Goal: Task Accomplishment & Management: Use online tool/utility

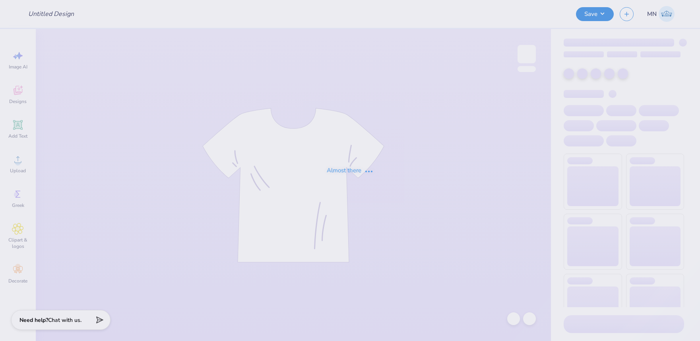
type input "Pike Dream Girl"
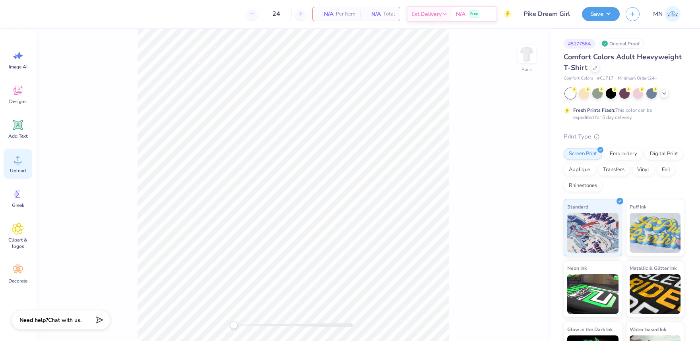
click at [19, 156] on icon at bounding box center [18, 160] width 12 height 12
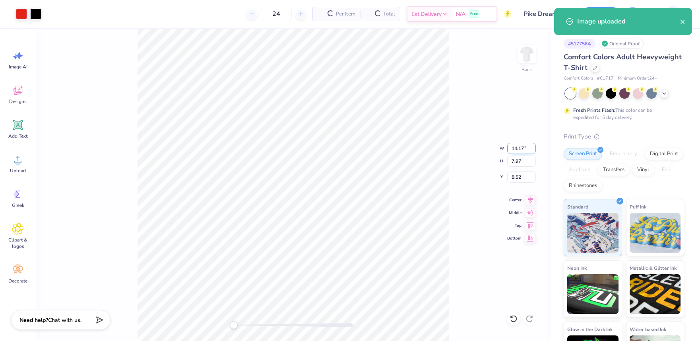
click at [521, 150] on input "14.17" at bounding box center [521, 148] width 29 height 11
type input "3.50"
type input "1.97"
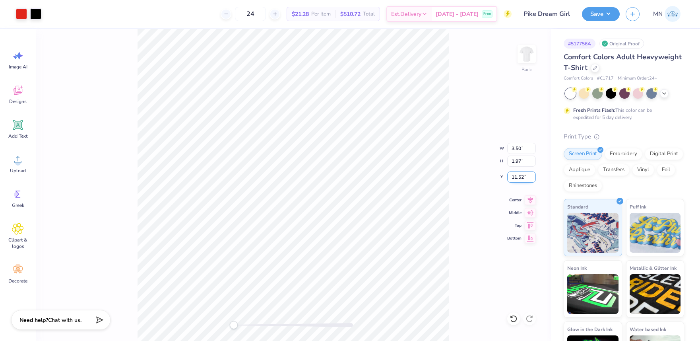
click at [513, 176] on input "11.52" at bounding box center [521, 176] width 29 height 11
type input "3"
drag, startPoint x: 524, startPoint y: 54, endPoint x: 453, endPoint y: 21, distance: 78.1
click at [524, 54] on img at bounding box center [527, 54] width 16 height 16
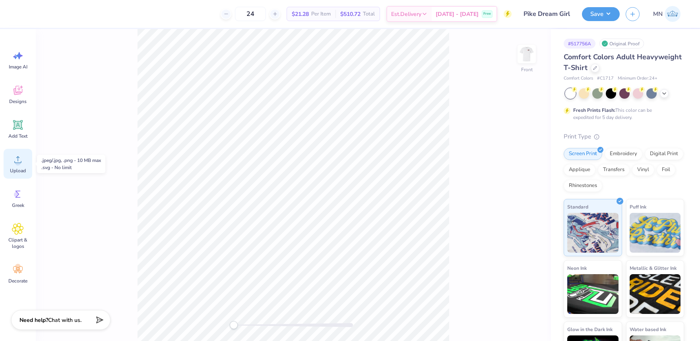
click at [17, 160] on circle at bounding box center [18, 163] width 6 height 6
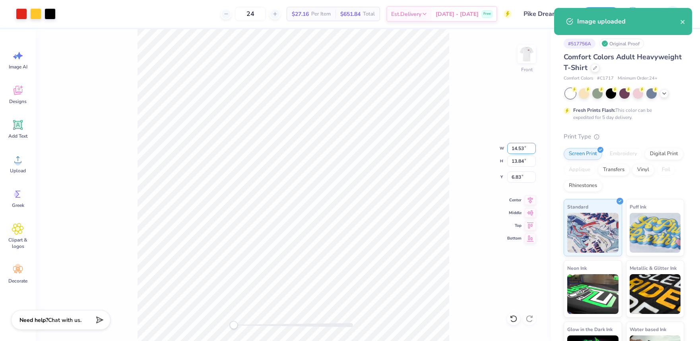
click at [525, 146] on input "14.53" at bounding box center [521, 148] width 29 height 11
type input "12.00"
type input "11.43"
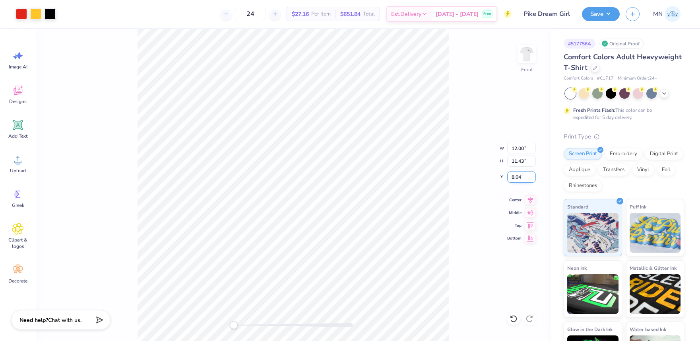
click at [522, 178] on input "8.04" at bounding box center [521, 176] width 29 height 11
type input "3"
click at [600, 17] on button "Save" at bounding box center [601, 14] width 38 height 14
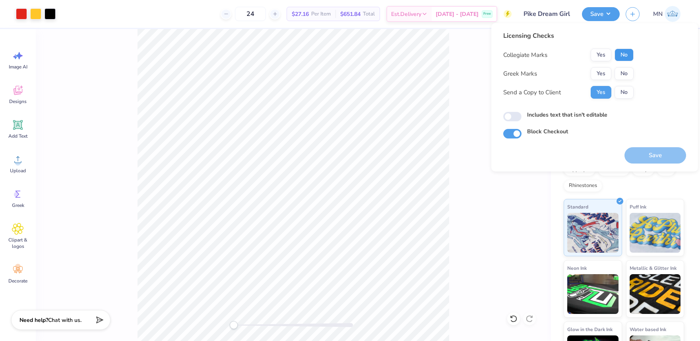
click at [621, 52] on button "No" at bounding box center [624, 55] width 19 height 13
click at [601, 76] on button "Yes" at bounding box center [601, 73] width 21 height 13
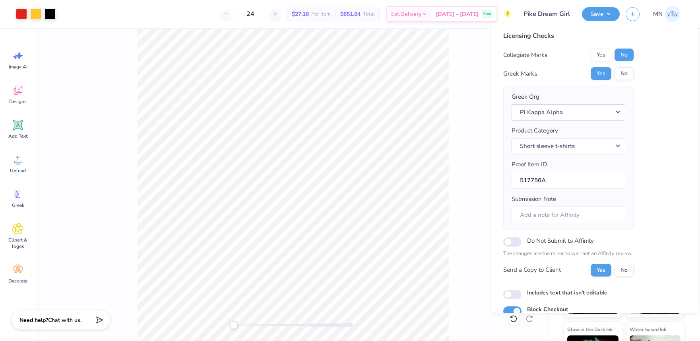
scroll to position [36, 0]
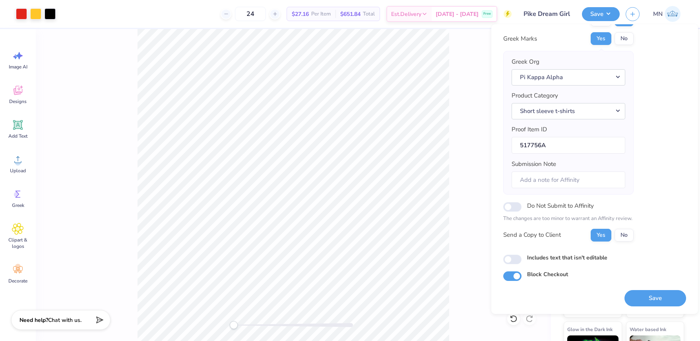
drag, startPoint x: 651, startPoint y: 296, endPoint x: 642, endPoint y: 288, distance: 11.9
click at [651, 295] on button "Save" at bounding box center [656, 298] width 62 height 16
drag, startPoint x: 18, startPoint y: 130, endPoint x: 29, endPoint y: 132, distance: 11.3
click at [20, 130] on icon at bounding box center [18, 125] width 12 height 12
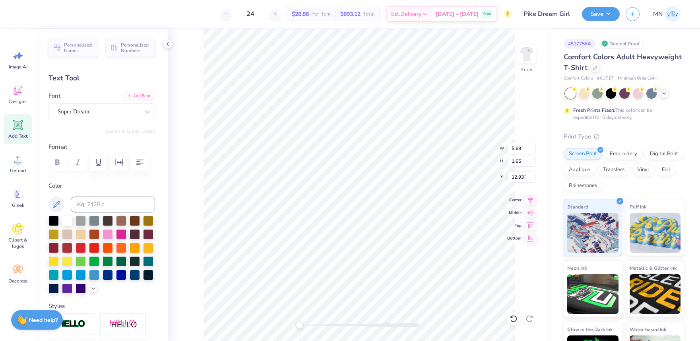
click at [140, 97] on button "Add Font" at bounding box center [138, 96] width 33 height 10
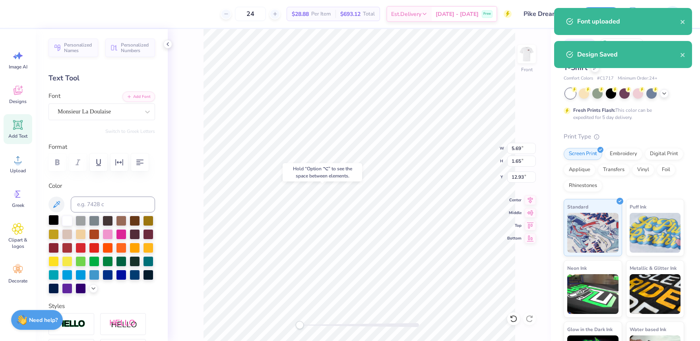
click at [52, 218] on div at bounding box center [54, 220] width 10 height 10
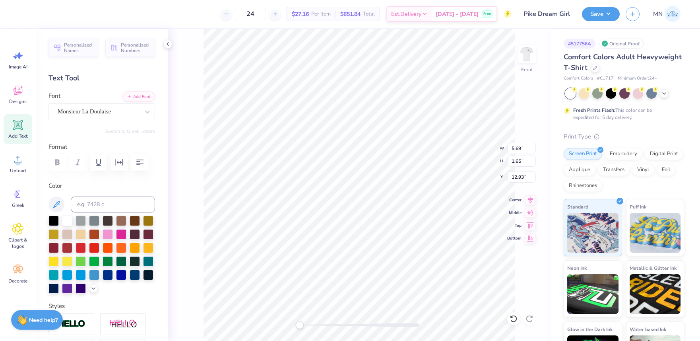
scroll to position [0, 3]
type textarea "the final rose goes to..."
type input "7.74"
type input "1.31"
type input "15.86"
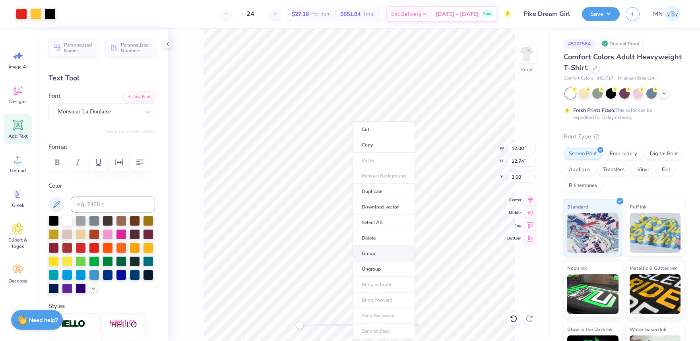
click at [378, 253] on li "Group" at bounding box center [384, 254] width 62 height 16
drag, startPoint x: 589, startPoint y: 15, endPoint x: 589, endPoint y: 21, distance: 6.0
click at [589, 15] on button "Save" at bounding box center [601, 14] width 38 height 14
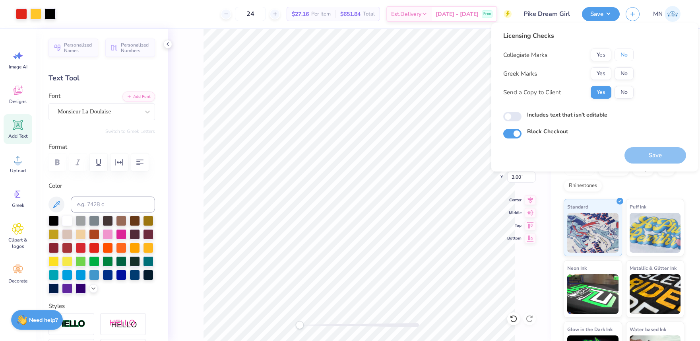
drag, startPoint x: 624, startPoint y: 57, endPoint x: 612, endPoint y: 66, distance: 15.0
click at [624, 57] on button "No" at bounding box center [624, 55] width 19 height 13
click at [603, 71] on button "Yes" at bounding box center [601, 73] width 21 height 13
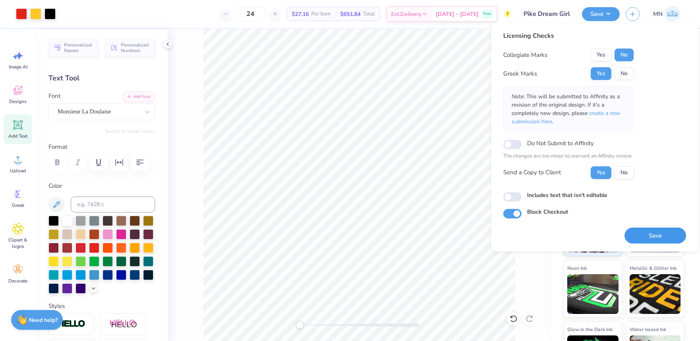
click at [645, 238] on button "Save" at bounding box center [656, 235] width 62 height 16
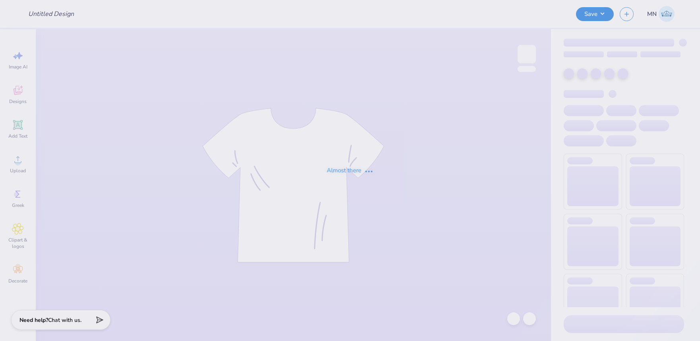
type input "QTHON Cares"
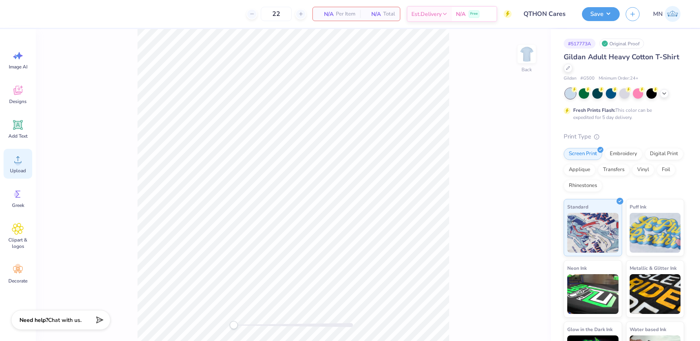
click at [22, 160] on icon at bounding box center [18, 160] width 12 height 12
click at [17, 132] on div "Add Text" at bounding box center [18, 129] width 29 height 30
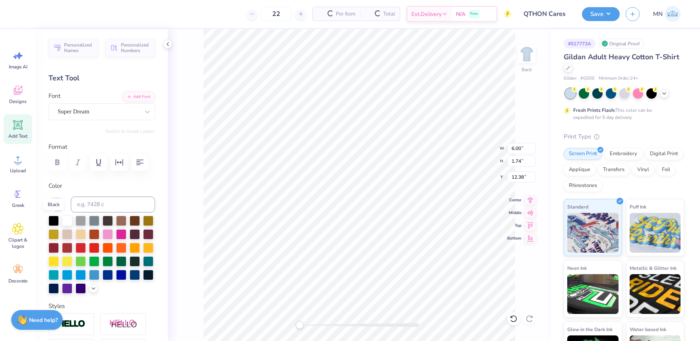
drag, startPoint x: 55, startPoint y: 218, endPoint x: 102, endPoint y: 185, distance: 57.4
click at [55, 218] on div at bounding box center [54, 221] width 10 height 10
click at [143, 97] on button "Add Font" at bounding box center [138, 96] width 33 height 10
paste textarea "QTHON"
type textarea "QTHON"
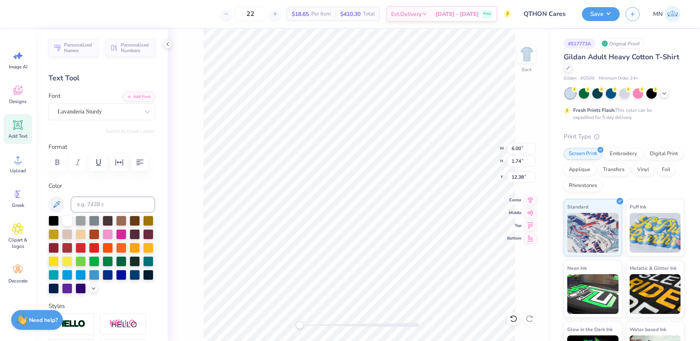
scroll to position [0, 1]
type input "7.78"
type input "1.85"
type input "12.97"
click at [11, 167] on div "Upload" at bounding box center [18, 164] width 29 height 30
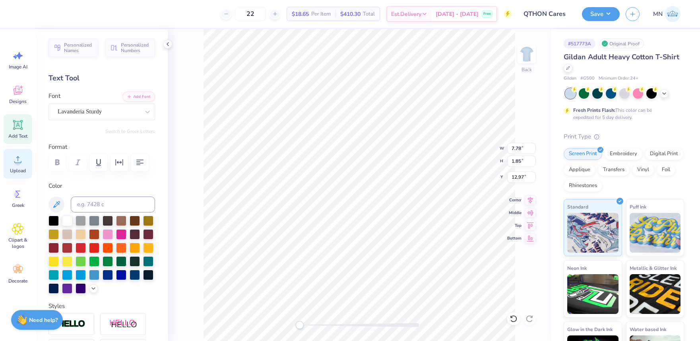
type input "15.00"
type input "10.87"
type input "7.81"
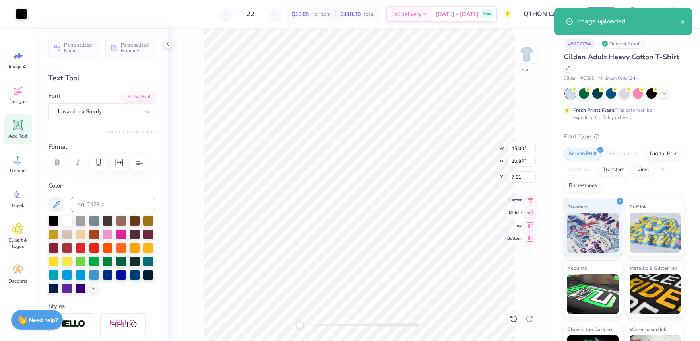
type input "8.59"
type input "6.22"
type input "12.46"
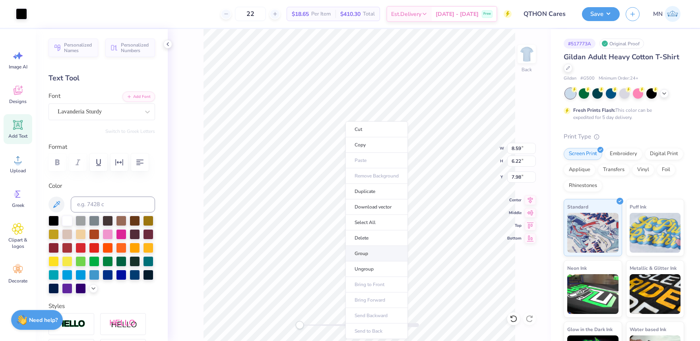
click at [377, 255] on li "Group" at bounding box center [377, 254] width 62 height 16
click at [520, 150] on input "8.59" at bounding box center [521, 148] width 29 height 11
type input "7.00"
type input "5.07"
type input "8.56"
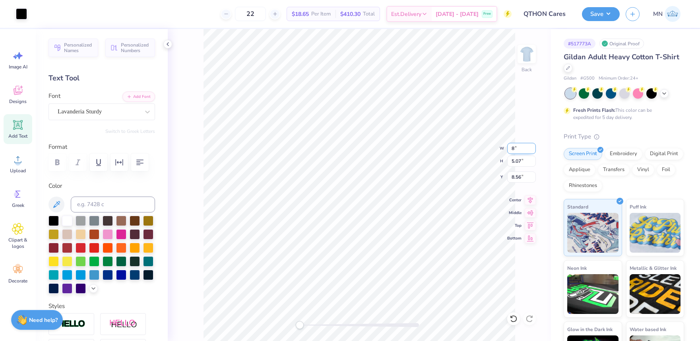
type input "8.00"
type input "5.80"
click at [521, 176] on input "8.19" at bounding box center [521, 176] width 29 height 11
type input "2"
click at [524, 175] on input "2.00" at bounding box center [521, 176] width 29 height 11
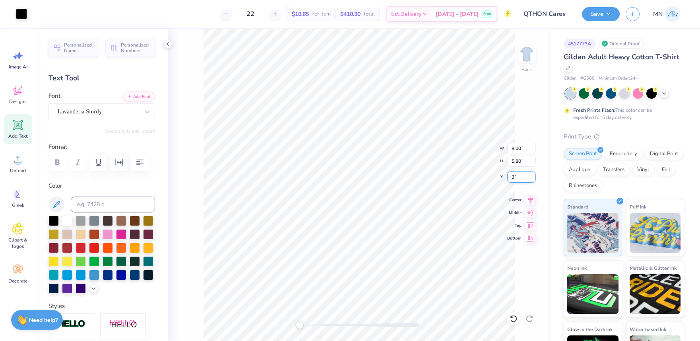
type input "3"
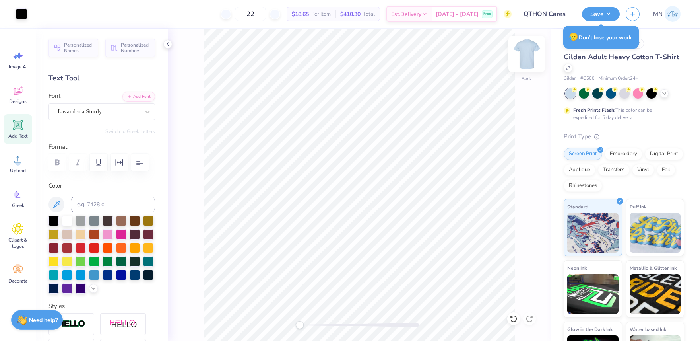
click at [528, 60] on img at bounding box center [527, 54] width 32 height 32
click at [17, 163] on circle at bounding box center [18, 163] width 6 height 6
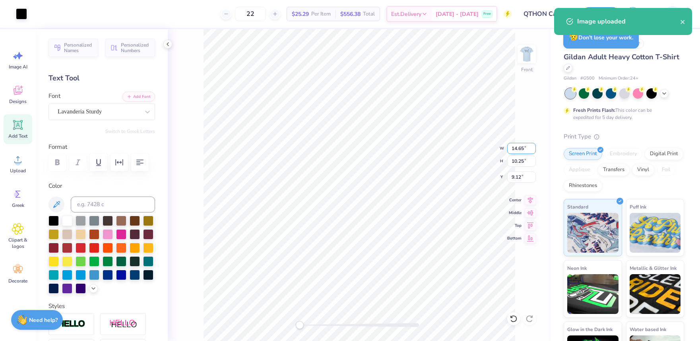
click at [519, 147] on input "14.65" at bounding box center [521, 148] width 29 height 11
type input "12.00"
type input "8.40"
type input "10.05"
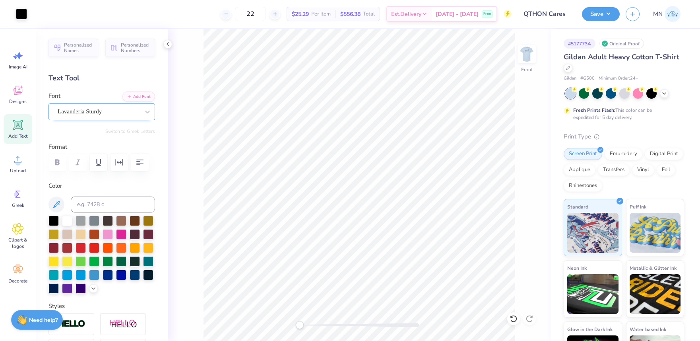
drag, startPoint x: 16, startPoint y: 128, endPoint x: 65, endPoint y: 116, distance: 50.6
click at [16, 128] on icon at bounding box center [18, 125] width 8 height 8
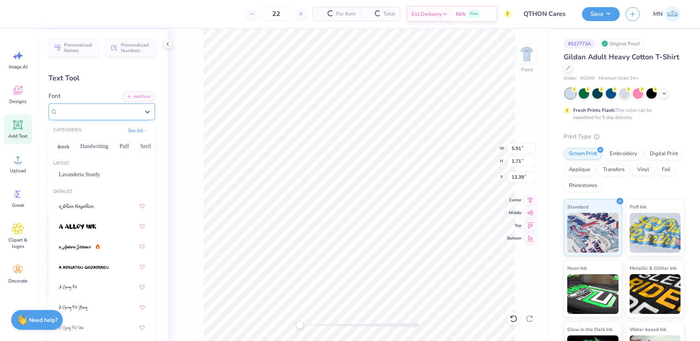
click at [79, 113] on div "Super Dream" at bounding box center [99, 111] width 84 height 12
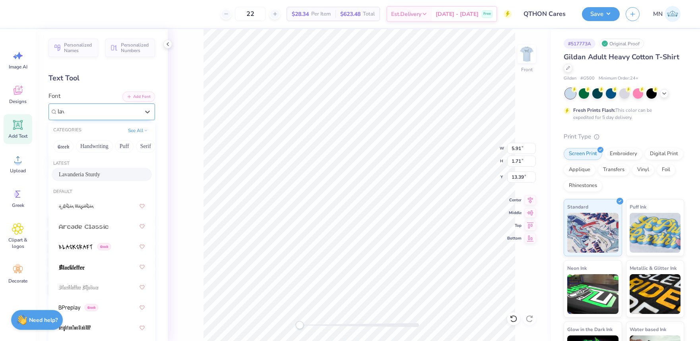
type input "lav"
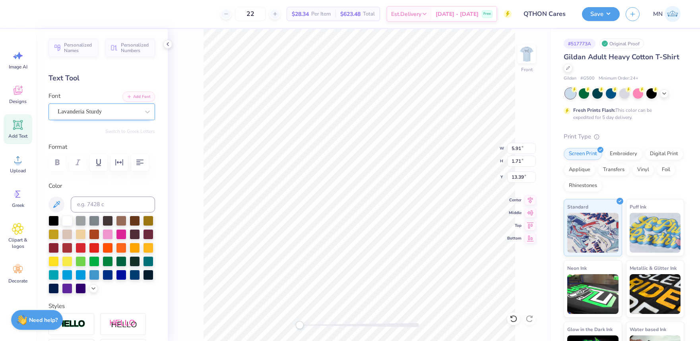
drag, startPoint x: 53, startPoint y: 221, endPoint x: 198, endPoint y: 211, distance: 145.1
click at [55, 220] on div at bounding box center [54, 221] width 10 height 10
type textarea "With Love,"
type input "4.52"
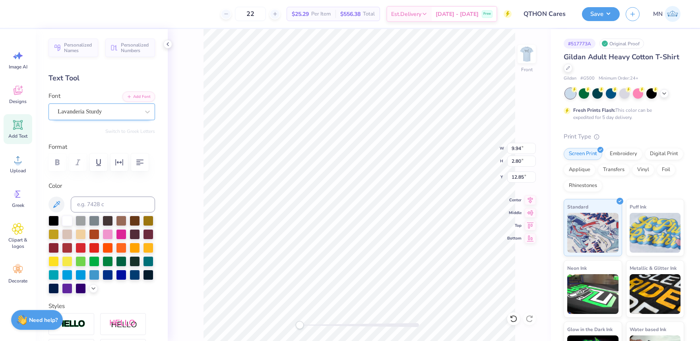
type input "1.27"
drag, startPoint x: 303, startPoint y: 326, endPoint x: 317, endPoint y: 321, distance: 15.4
click at [318, 326] on div "Accessibility label" at bounding box center [318, 325] width 8 height 8
type input "12.00"
type input "8.40"
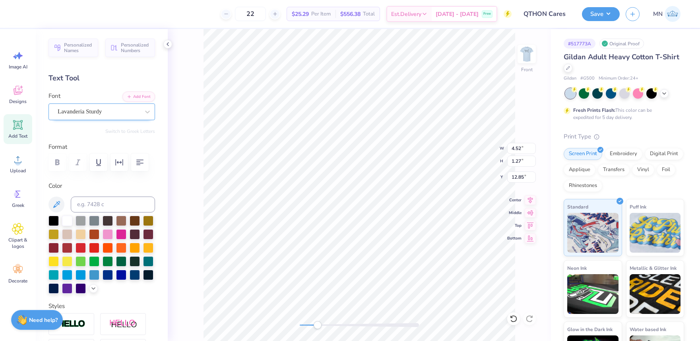
type input "10.05"
type input "4.54"
type input "1.45"
type input "10.97"
type input "5.06"
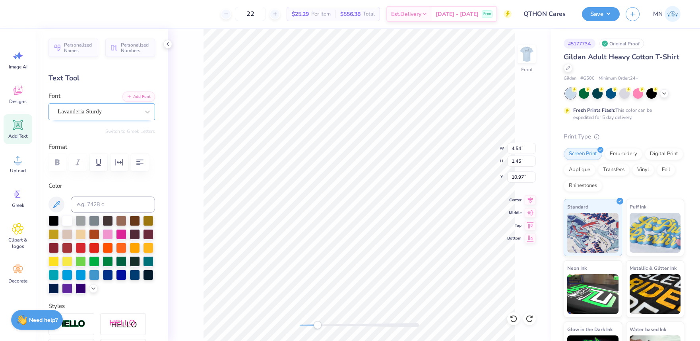
type input "1.62"
type input "10.94"
type input "5.15"
type input "2.08"
click at [336, 191] on li "Duplicate" at bounding box center [342, 192] width 62 height 16
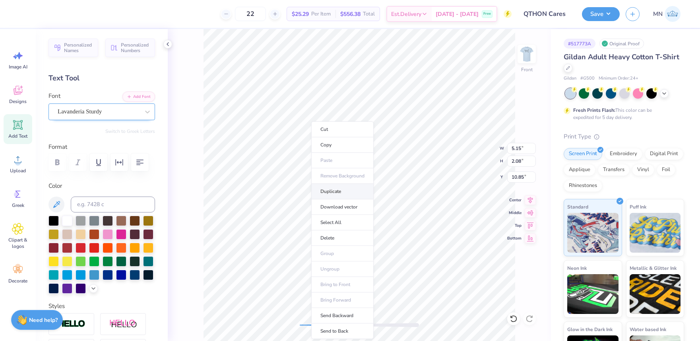
type input "11.85"
paste textarea "QTHON"
type textarea "QTHON"
type input "12.00"
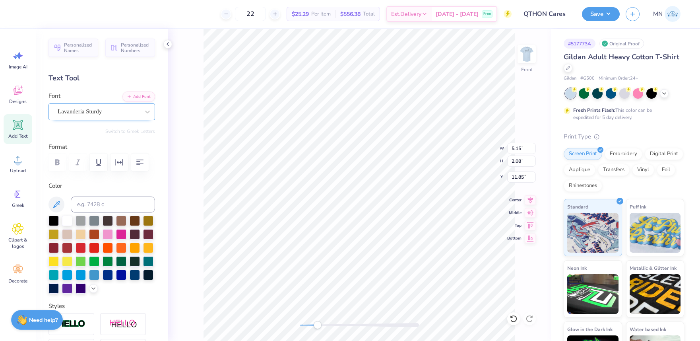
type input "8.40"
type input "10.05"
type input "6.43"
type input "2.96"
type input "11.61"
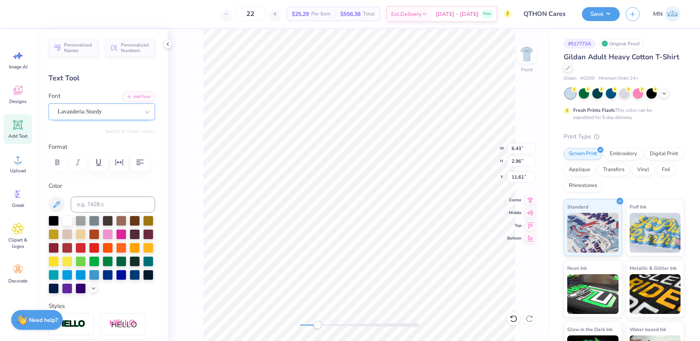
type input "3.48"
type input "1.60"
click at [326, 194] on li "Duplicate" at bounding box center [333, 192] width 62 height 16
type input "13.48"
paste textarea "Management"
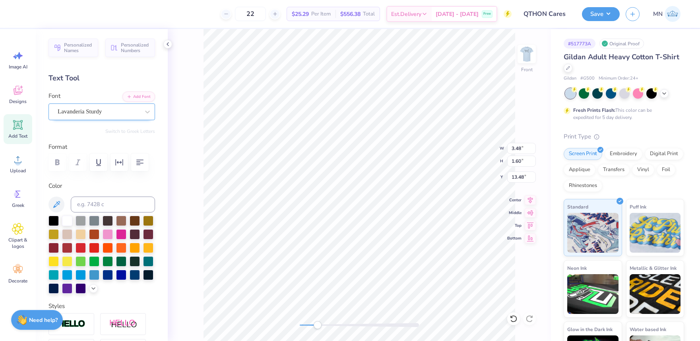
type textarea "Management"
type input "3.48"
type input "1.60"
type input "12.48"
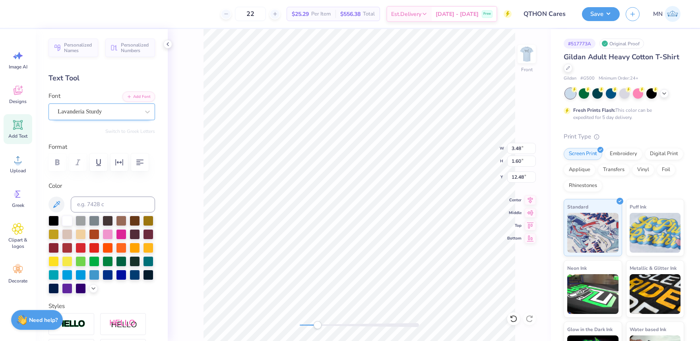
type input "5.15"
type input "2.08"
type input "10.85"
type input "3.48"
type input "1.60"
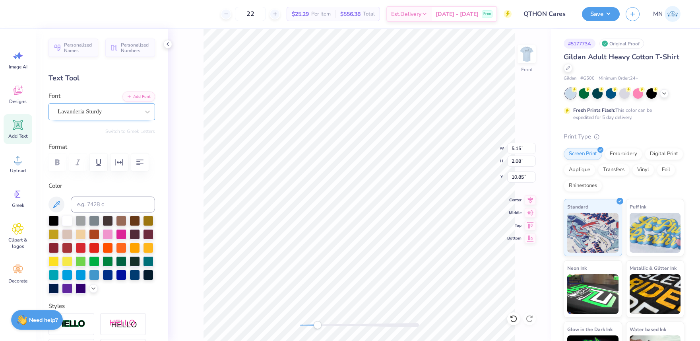
type input "12.40"
click at [300, 319] on div "Front" at bounding box center [359, 185] width 383 height 312
click at [375, 251] on li "Group" at bounding box center [383, 254] width 62 height 16
click at [295, 324] on div "Front W 12.00 12.00 " H 8.40 8.40 " Y 10.05 10.05 " Center Middle Top Bottom" at bounding box center [359, 185] width 383 height 312
click at [517, 179] on input "10.05" at bounding box center [521, 176] width 29 height 11
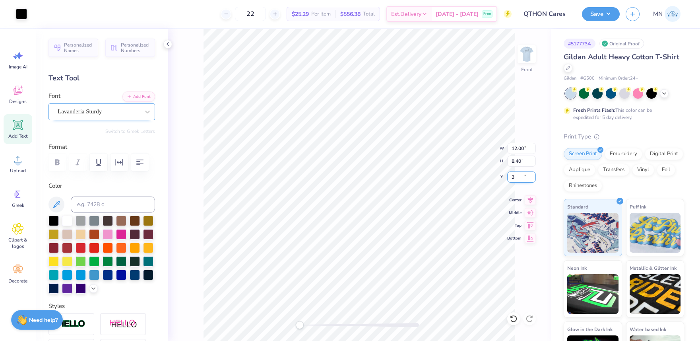
type input "3"
click at [608, 14] on button "Save" at bounding box center [601, 13] width 38 height 14
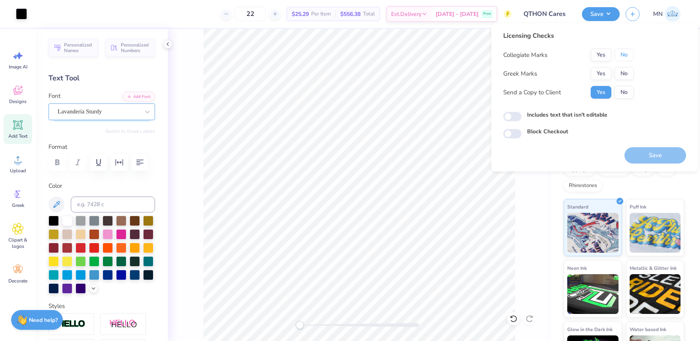
click at [630, 59] on button "No" at bounding box center [624, 55] width 19 height 13
drag, startPoint x: 624, startPoint y: 73, endPoint x: 625, endPoint y: 81, distance: 8.0
click at [624, 73] on button "No" at bounding box center [624, 73] width 19 height 13
drag, startPoint x: 637, startPoint y: 158, endPoint x: 630, endPoint y: 147, distance: 13.0
click at [637, 158] on button "Save" at bounding box center [656, 155] width 62 height 16
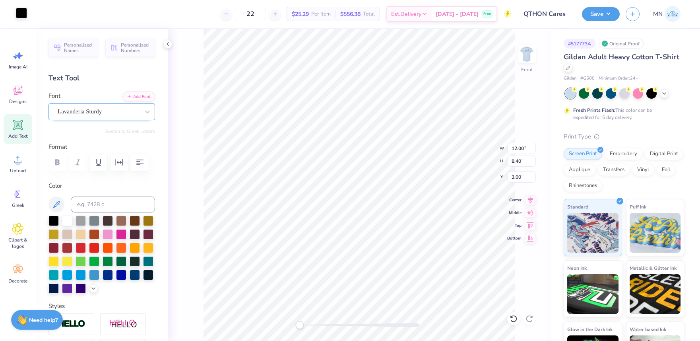
click at [25, 16] on div at bounding box center [21, 13] width 11 height 11
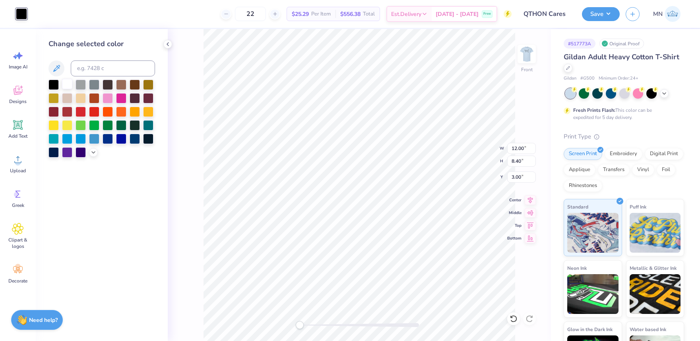
click at [70, 84] on div at bounding box center [67, 84] width 10 height 10
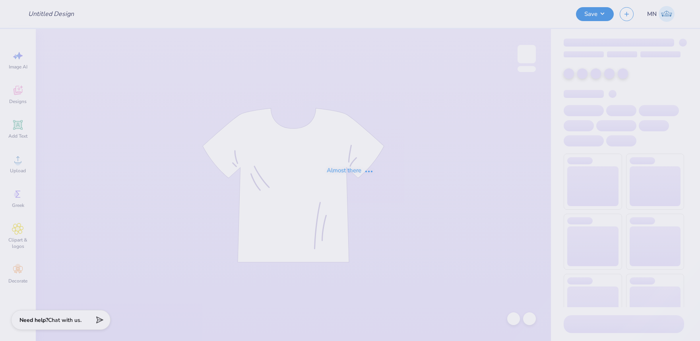
type input "QTHON Cares"
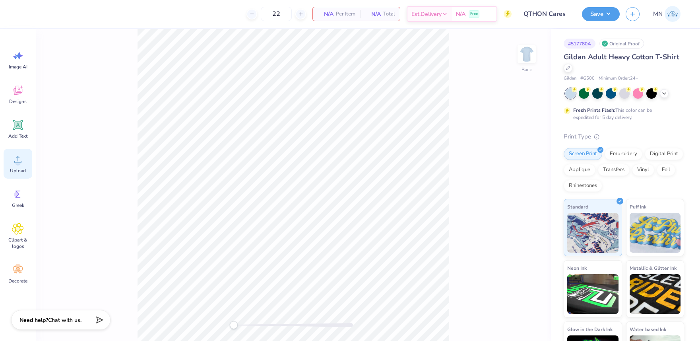
click at [20, 155] on icon at bounding box center [18, 160] width 12 height 12
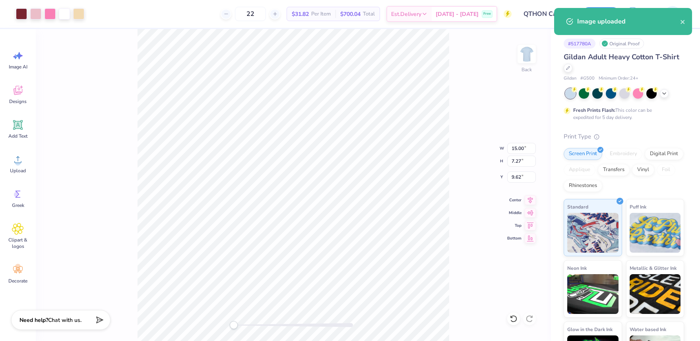
type input "11.74"
type input "5.69"
type input "11.19"
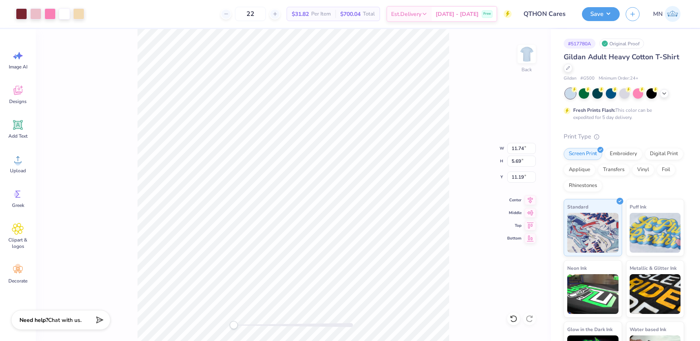
drag, startPoint x: 13, startPoint y: 126, endPoint x: 34, endPoint y: 134, distance: 23.0
click at [13, 126] on icon at bounding box center [18, 125] width 12 height 12
type input "6.00"
type input "1.74"
type input "12.38"
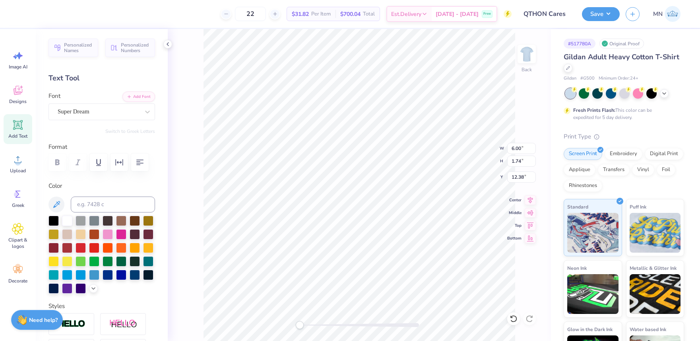
type input "11.74"
type input "5.69"
type input "9.74"
click at [66, 221] on div at bounding box center [67, 220] width 10 height 10
click at [136, 91] on button "Add Font" at bounding box center [138, 96] width 33 height 10
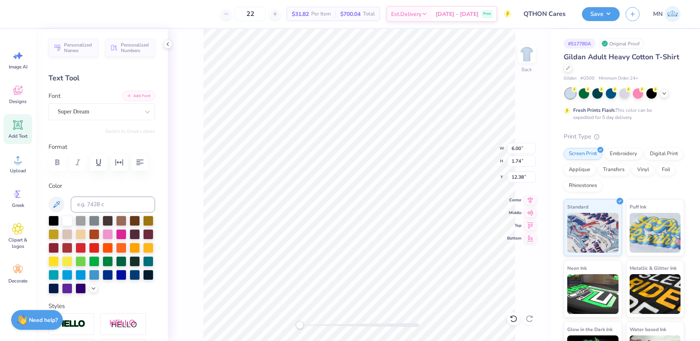
click at [136, 100] on button "Add Font" at bounding box center [138, 96] width 33 height 10
click at [149, 95] on button "Add Font" at bounding box center [138, 96] width 33 height 10
click at [143, 94] on button "Add Font" at bounding box center [138, 96] width 33 height 10
paste textarea "QTHON"
type textarea "QTHON"
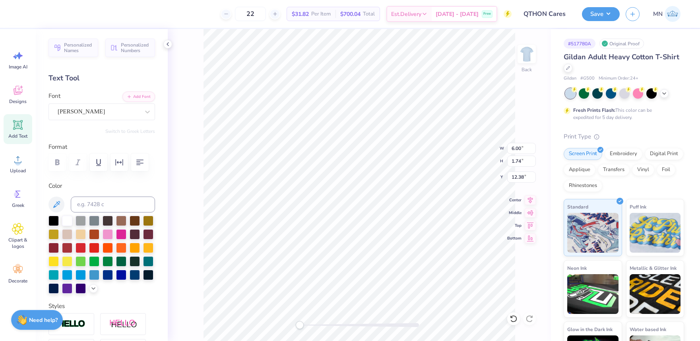
scroll to position [0, 1]
type input "7.04"
type input "2.44"
click at [389, 192] on li "Duplicate" at bounding box center [393, 192] width 62 height 16
type input "10.94"
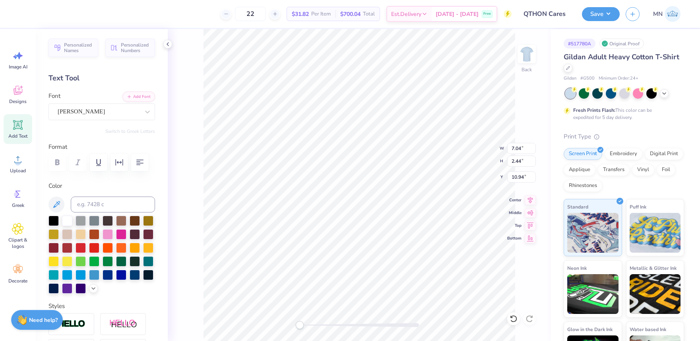
scroll to position [0, 0]
type textarea "Cares"
type input "4.43"
type input "10.17"
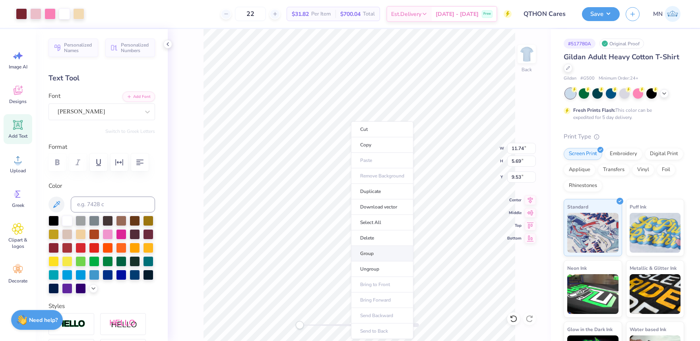
click at [387, 252] on li "Group" at bounding box center [382, 254] width 62 height 16
click at [520, 152] on input "11.74" at bounding box center [521, 148] width 29 height 11
type input "4.00"
type input "1.94"
type input "11.41"
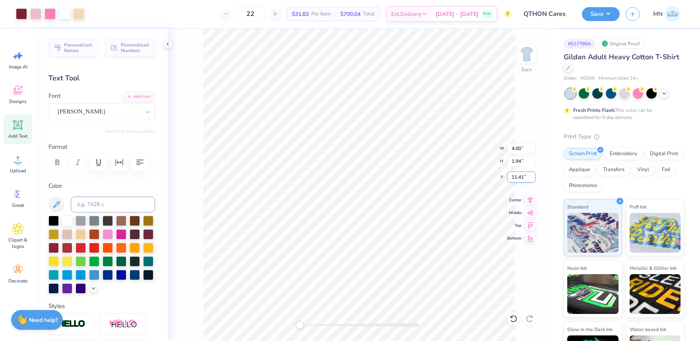
click at [520, 178] on input "11.41" at bounding box center [521, 176] width 29 height 11
type input "3"
click at [523, 51] on img at bounding box center [527, 54] width 32 height 32
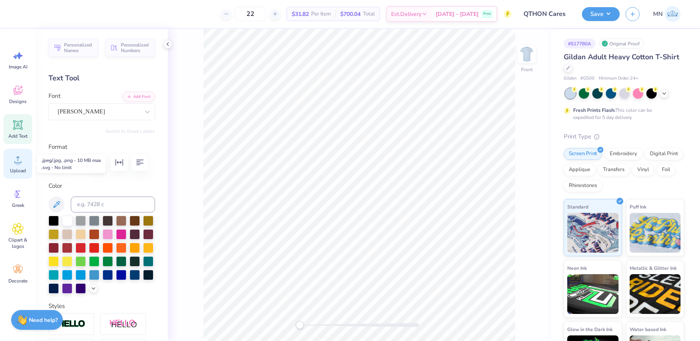
drag, startPoint x: 21, startPoint y: 160, endPoint x: 26, endPoint y: 160, distance: 4.4
click at [22, 160] on icon at bounding box center [18, 160] width 12 height 12
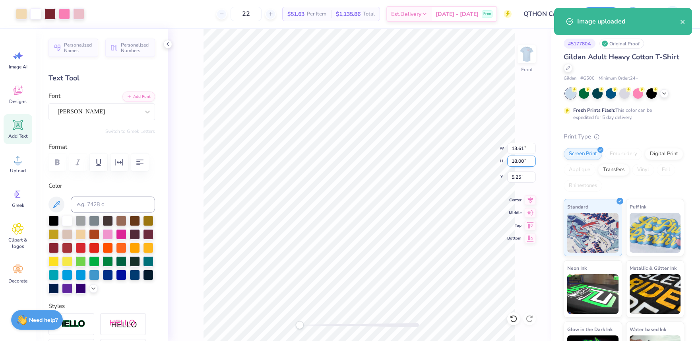
click at [520, 166] on input "18.00" at bounding box center [521, 160] width 29 height 11
type input "14"
type input "10.59"
type input "14.00"
type input "7.25"
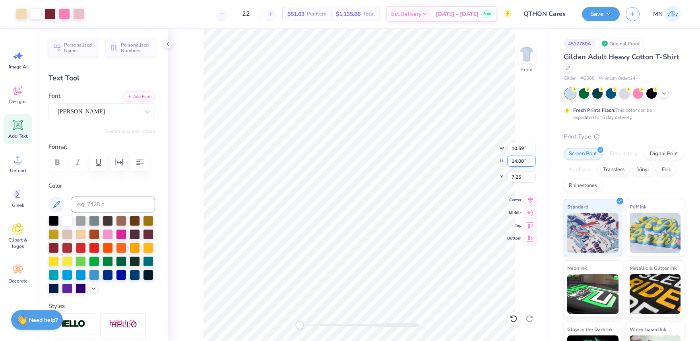
click at [484, 150] on div "Front W 10.59 10.59 " H 14.00 14.00 " Y 7.25 7.25 " Center Middle Top Bottom" at bounding box center [359, 185] width 383 height 312
drag, startPoint x: 28, startPoint y: 129, endPoint x: 37, endPoint y: 131, distance: 9.0
click at [28, 129] on div "Add Text" at bounding box center [18, 129] width 29 height 30
type input "5.91"
type input "1.71"
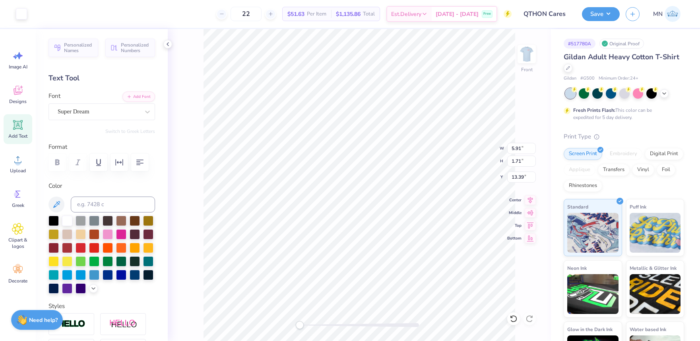
type input "13.39"
click at [141, 96] on button "Add Font" at bounding box center [138, 96] width 33 height 10
click at [390, 195] on li "Duplicate" at bounding box center [396, 192] width 62 height 16
type input "6.04"
type input "23.40"
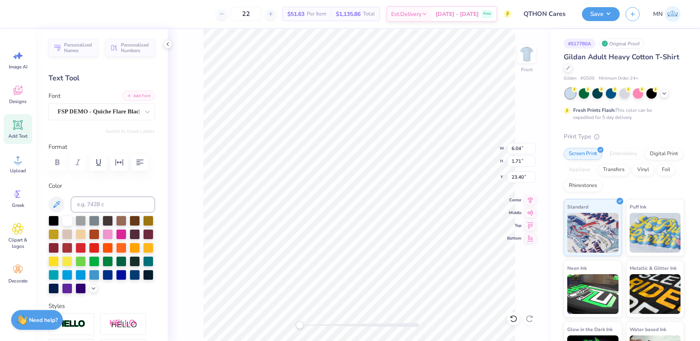
click at [130, 96] on line "button" at bounding box center [129, 96] width 3 height 0
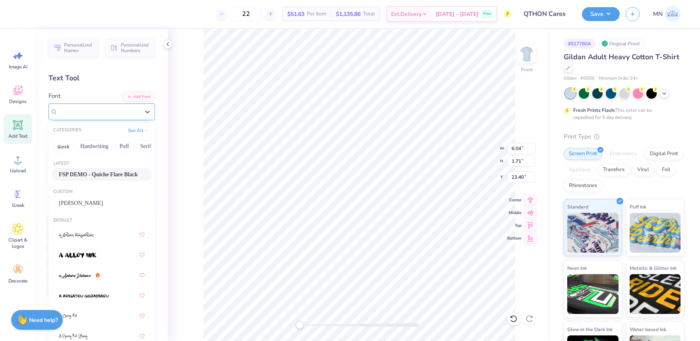
click at [106, 119] on div "FSP DEMO - Quiche Flare Black" at bounding box center [102, 111] width 107 height 17
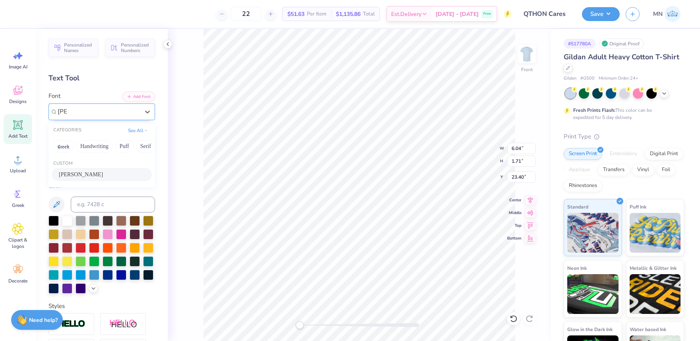
type input "lou"
paste textarea "QTHON"
type textarea "QTHON"
type input "22.40"
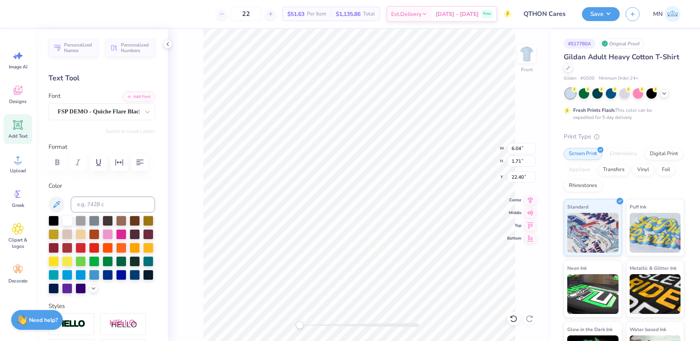
type textarea "WEEKEND"
type input "11.29"
type input "1.54"
type input "4.79"
type input "1.95"
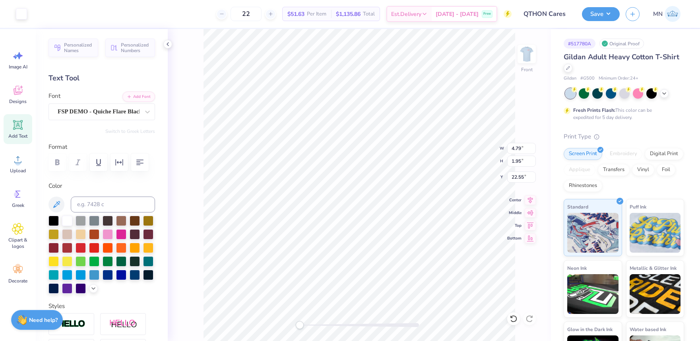
type input "5.40"
type input "4.18"
type input "1.70"
type input "5.65"
type textarea "CARES"
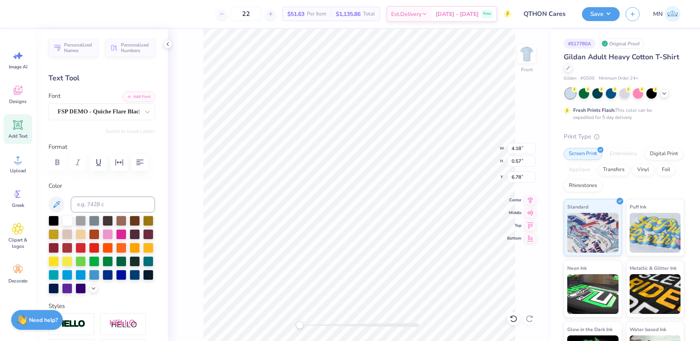
scroll to position [0, 0]
drag, startPoint x: 300, startPoint y: 323, endPoint x: 313, endPoint y: 321, distance: 12.6
click at [313, 321] on div at bounding box center [359, 325] width 119 height 8
type input "3.44"
type input "0.77"
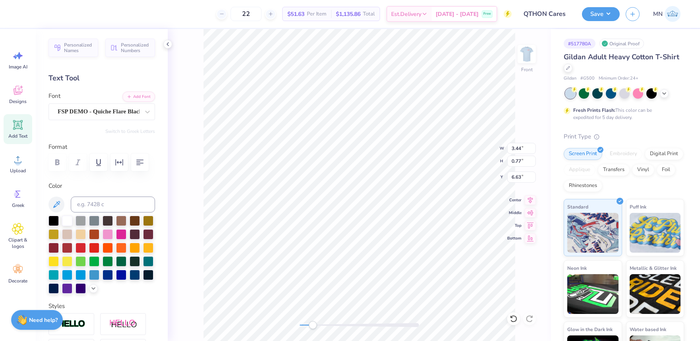
type input "2.87"
type input "0.99"
type input "5.65"
click at [24, 129] on div "Add Text" at bounding box center [18, 129] width 29 height 30
paste textarea "Self Care"
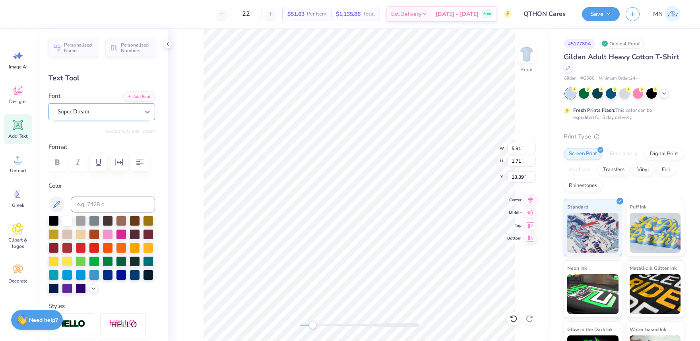
scroll to position [0, 1]
type textarea "Self Care"
click at [143, 95] on button "Add Font" at bounding box center [138, 96] width 33 height 10
type input "4.50"
type input "0.81"
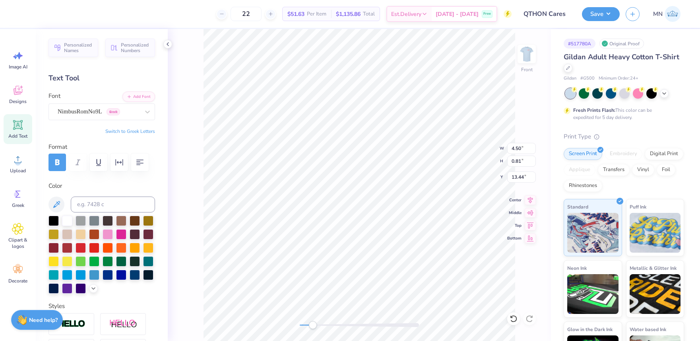
type input "13.44"
type input "4.11"
type input "0.74"
click at [372, 192] on li "Duplicate" at bounding box center [382, 192] width 62 height 16
type input "14.07"
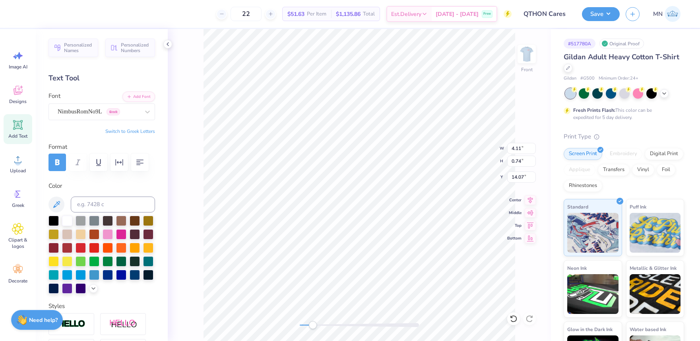
paste textarea "You Matter"
paste textarea
type textarea "You Matter"
type textarea "Matter"
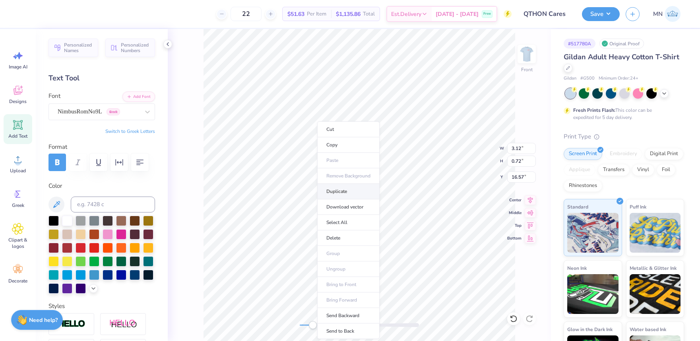
click at [345, 191] on li "Duplicate" at bounding box center [348, 192] width 62 height 16
type input "18.33"
click at [329, 322] on div at bounding box center [359, 325] width 119 height 8
type textarea "You"
type input "1.56"
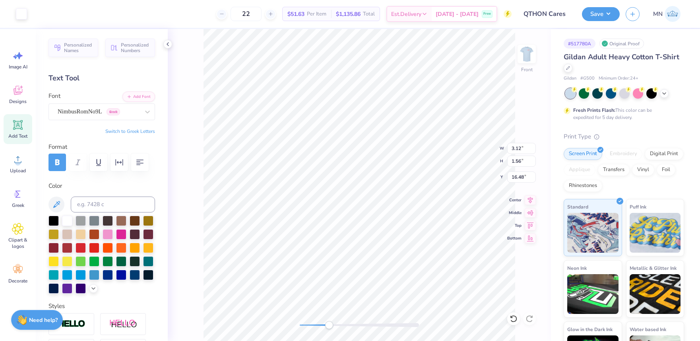
type input "16.45"
drag, startPoint x: 322, startPoint y: 323, endPoint x: 305, endPoint y: 321, distance: 17.2
click at [305, 321] on div "Accessibility label" at bounding box center [305, 325] width 8 height 8
drag, startPoint x: 307, startPoint y: 323, endPoint x: 320, endPoint y: 322, distance: 13.6
click at [319, 323] on div "Accessibility label" at bounding box center [319, 325] width 8 height 8
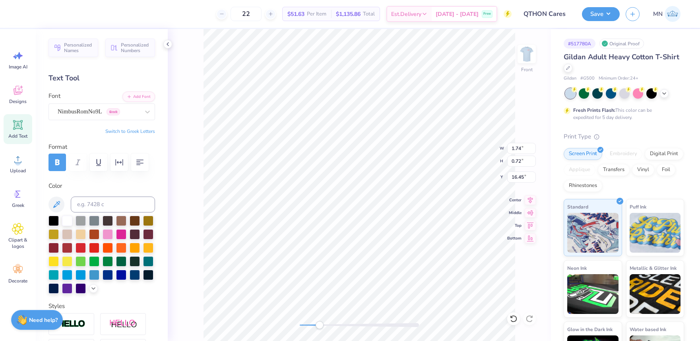
type textarea "YOU"
type textarea "M"
click at [319, 189] on li "Duplicate" at bounding box center [324, 192] width 62 height 16
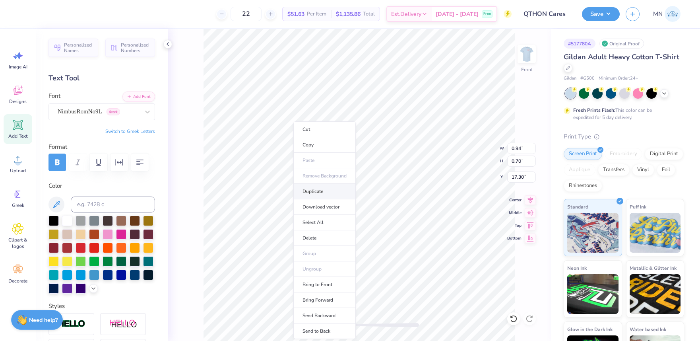
type input "18.31"
type textarea "ATTER"
type textarea "TTER"
type input "3.86"
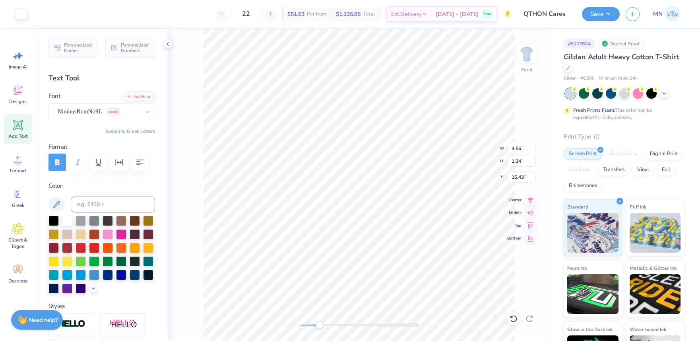
type input "1.34"
type input "16.54"
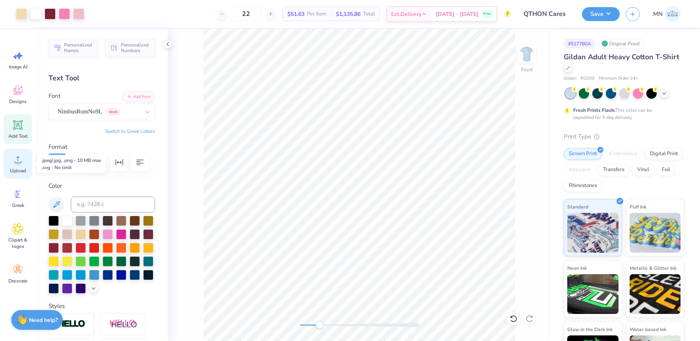
drag, startPoint x: 17, startPoint y: 169, endPoint x: 24, endPoint y: 170, distance: 7.6
click at [18, 169] on span "Upload" at bounding box center [18, 170] width 16 height 6
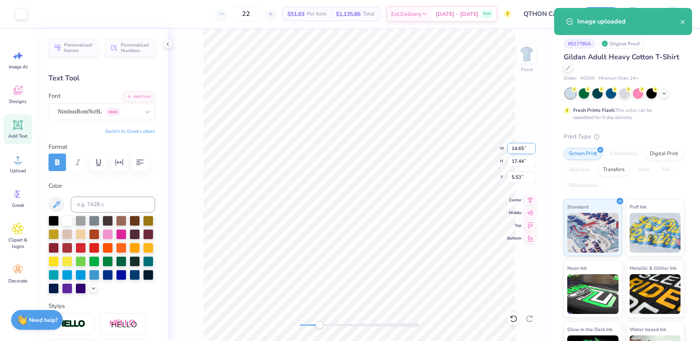
click at [517, 150] on input "14.65" at bounding box center [521, 148] width 29 height 11
type input "3.00"
type input "3.57"
type input "12.46"
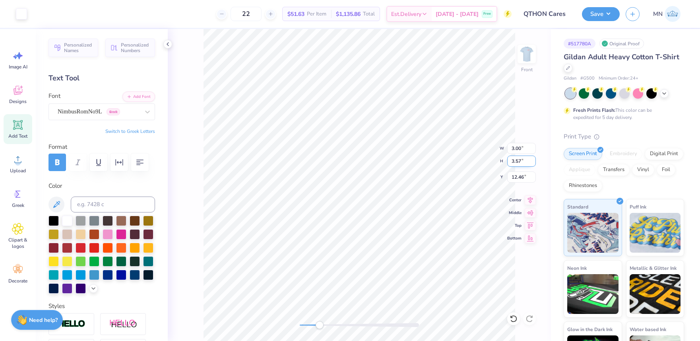
type input "0.64"
type input "0.76"
type input "18.60"
drag, startPoint x: 321, startPoint y: 325, endPoint x: 327, endPoint y: 321, distance: 7.5
click at [327, 321] on div "Accessibility label" at bounding box center [329, 325] width 8 height 8
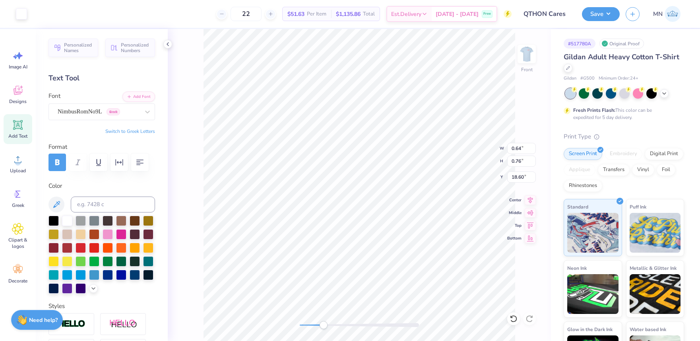
type input "0.50"
type input "0.60"
type input "17.28"
drag, startPoint x: 325, startPoint y: 324, endPoint x: 347, endPoint y: 321, distance: 22.0
click at [354, 324] on div "Accessibility label" at bounding box center [355, 325] width 8 height 8
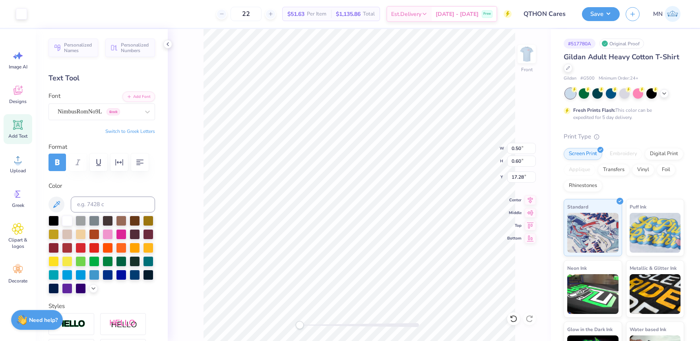
click at [293, 318] on div "Front W 0.50 0.50 " H 0.60 0.60 " Y 17.28 17.28 " Center Middle Top Bottom" at bounding box center [359, 185] width 383 height 312
click at [412, 256] on li "Group" at bounding box center [420, 254] width 62 height 16
click at [52, 11] on div at bounding box center [50, 13] width 11 height 11
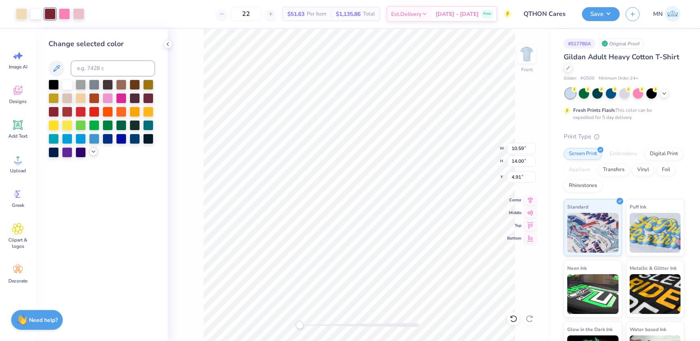
click at [95, 150] on icon at bounding box center [93, 151] width 6 height 6
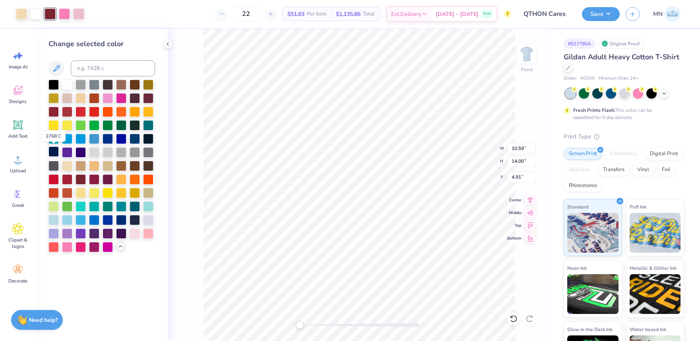
click at [54, 153] on div at bounding box center [54, 151] width 10 height 10
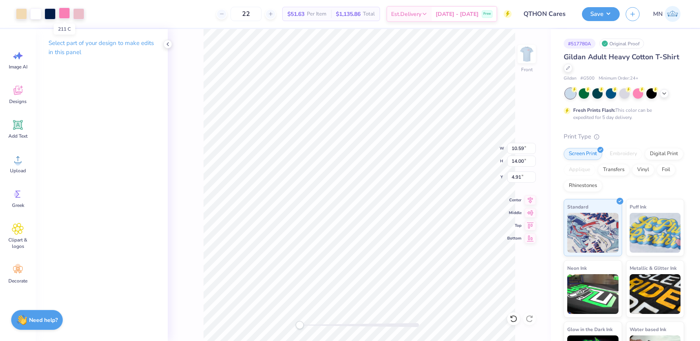
click at [64, 12] on div at bounding box center [64, 13] width 11 height 11
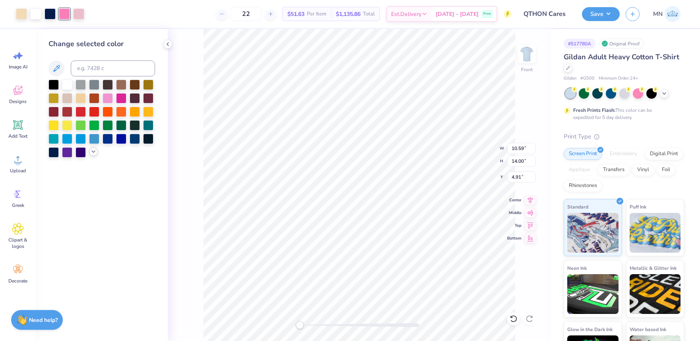
click at [92, 149] on icon at bounding box center [93, 151] width 6 height 6
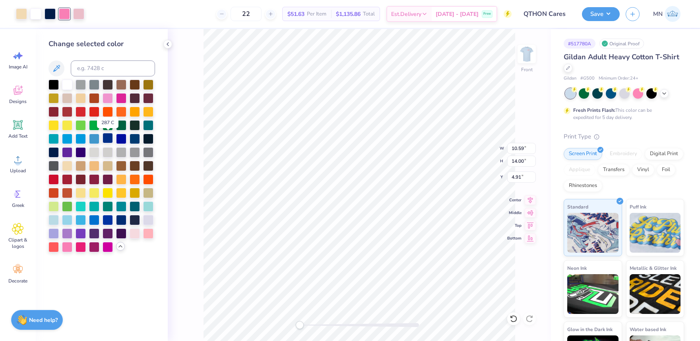
click at [109, 140] on div at bounding box center [108, 138] width 10 height 10
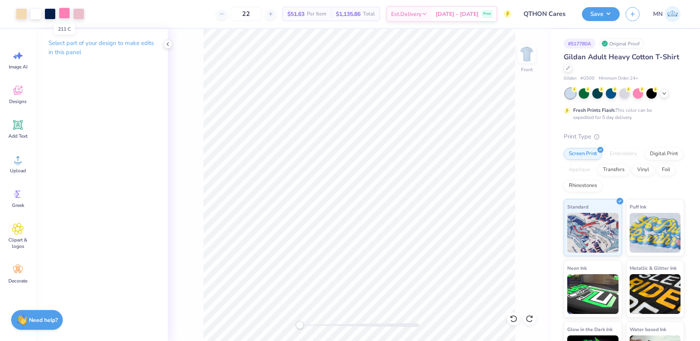
click at [64, 14] on div at bounding box center [64, 13] width 11 height 11
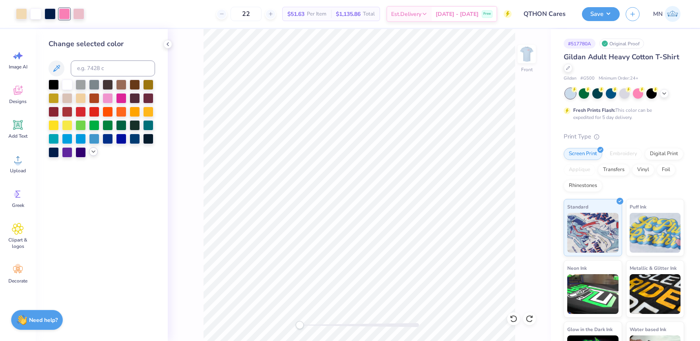
click at [91, 152] on icon at bounding box center [93, 151] width 6 height 6
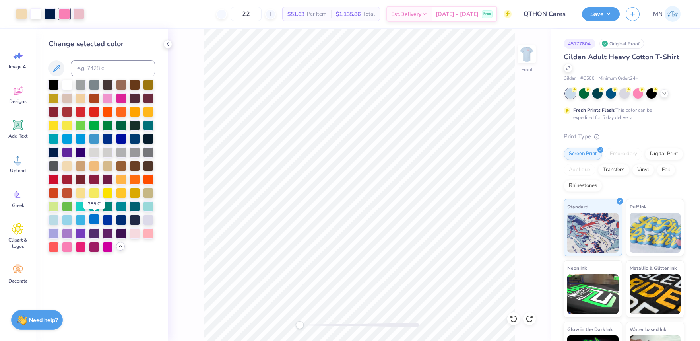
click at [95, 219] on div at bounding box center [94, 219] width 10 height 10
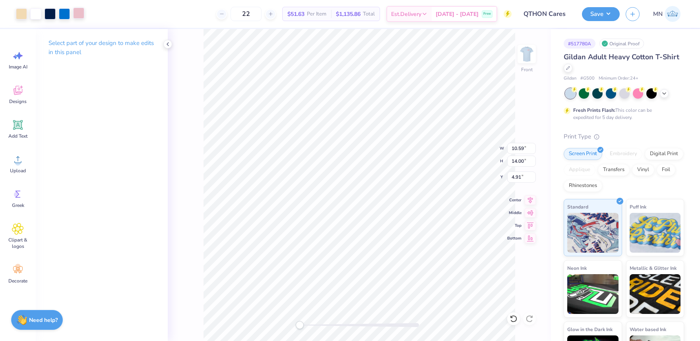
drag, startPoint x: 80, startPoint y: 14, endPoint x: 81, endPoint y: 18, distance: 4.1
click at [80, 14] on div at bounding box center [78, 13] width 11 height 11
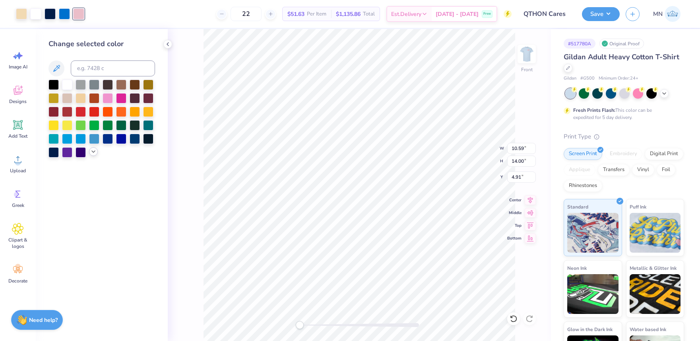
click at [91, 149] on icon at bounding box center [93, 151] width 6 height 6
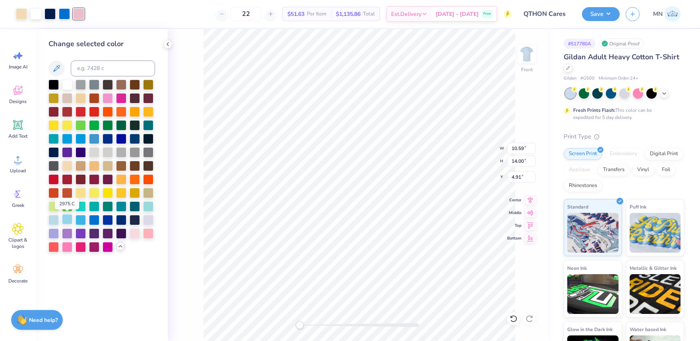
click at [69, 220] on div at bounding box center [67, 219] width 10 height 10
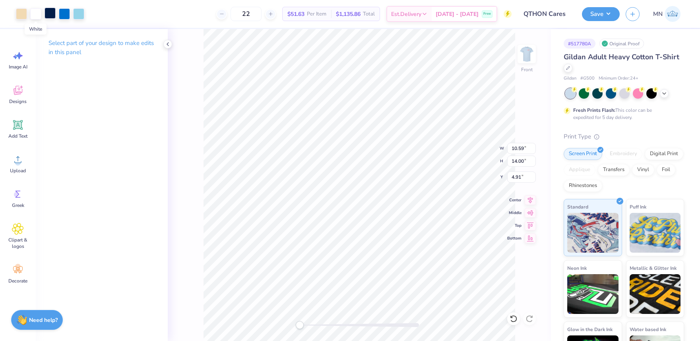
drag, startPoint x: 39, startPoint y: 14, endPoint x: 45, endPoint y: 19, distance: 7.6
click at [39, 14] on div at bounding box center [35, 13] width 11 height 11
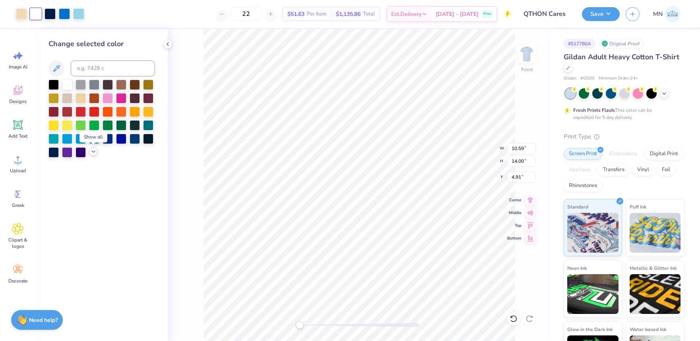
click at [93, 153] on icon at bounding box center [93, 151] width 6 height 6
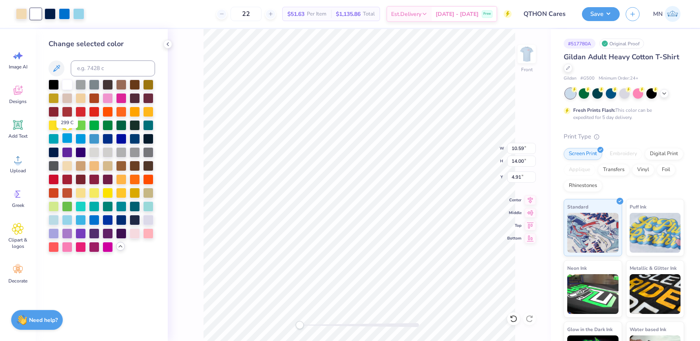
click at [66, 137] on div at bounding box center [67, 138] width 10 height 10
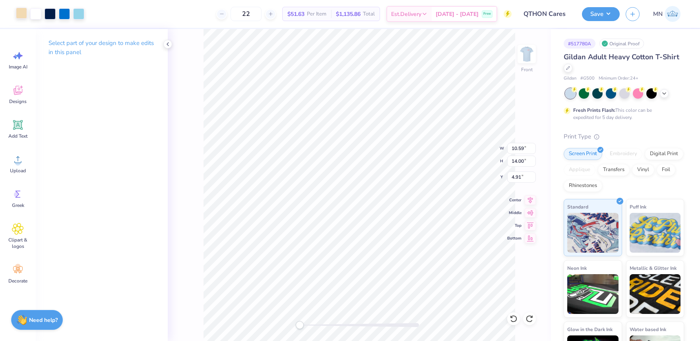
click at [16, 10] on div at bounding box center [21, 13] width 11 height 11
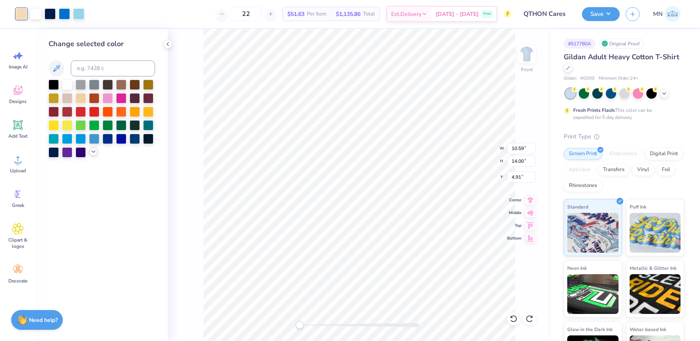
click at [93, 151] on icon at bounding box center [93, 151] width 6 height 6
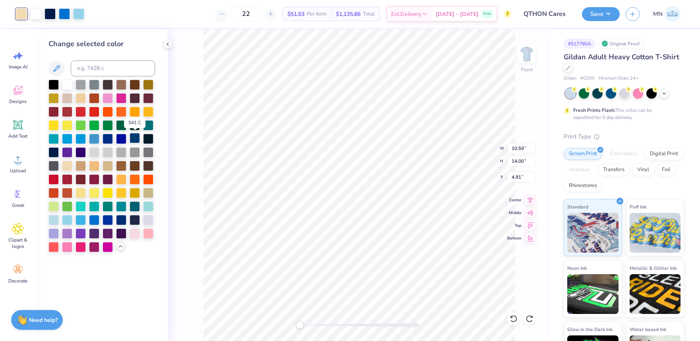
click at [135, 140] on div at bounding box center [135, 138] width 10 height 10
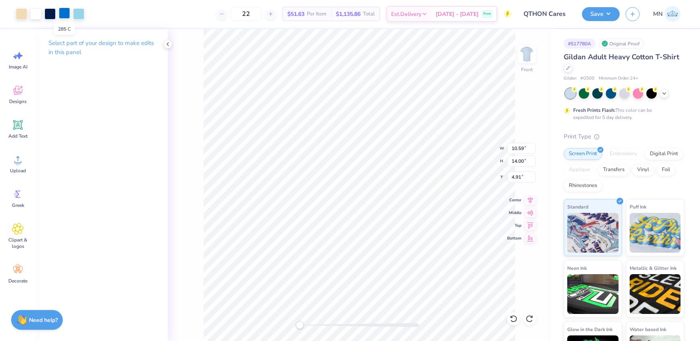
click at [62, 12] on div at bounding box center [64, 13] width 11 height 11
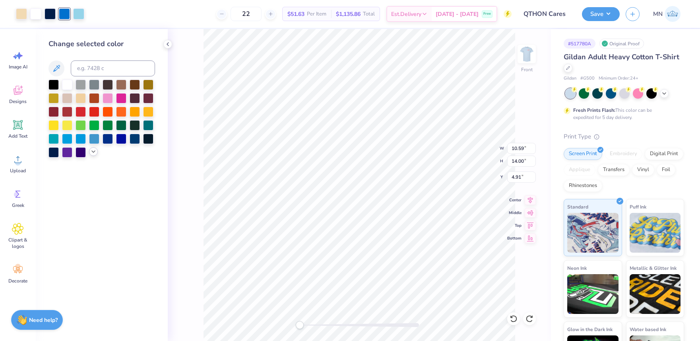
click at [92, 153] on icon at bounding box center [93, 151] width 6 height 6
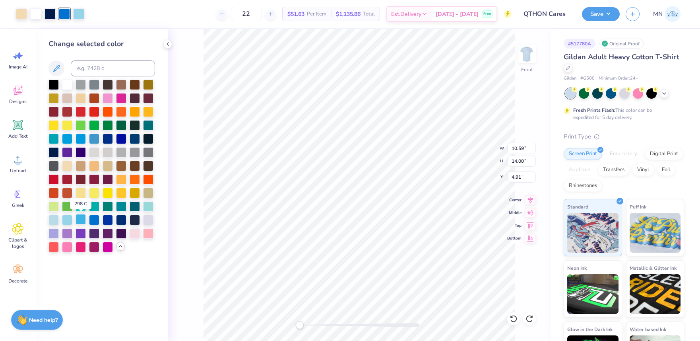
click at [80, 221] on div at bounding box center [81, 219] width 10 height 10
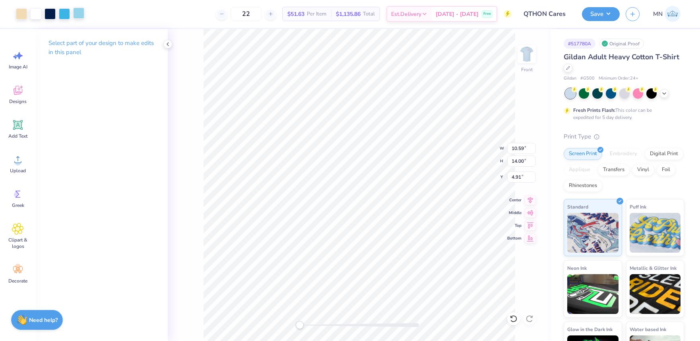
drag, startPoint x: 81, startPoint y: 12, endPoint x: 80, endPoint y: 18, distance: 6.4
click at [81, 12] on div at bounding box center [78, 13] width 11 height 11
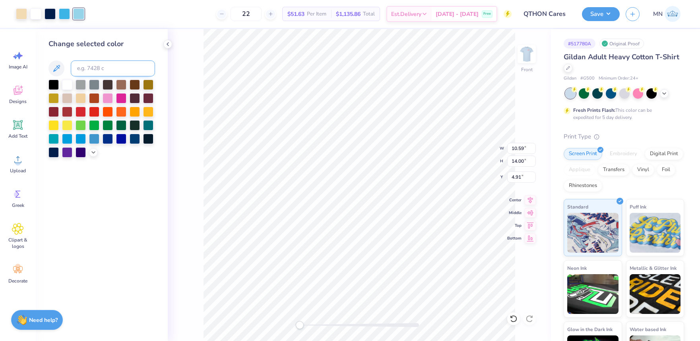
click at [97, 68] on input at bounding box center [113, 68] width 84 height 16
type input "298"
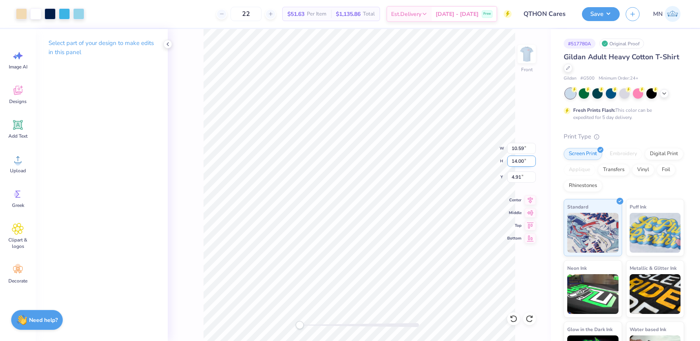
click at [521, 165] on input "14.00" at bounding box center [521, 160] width 29 height 11
click at [34, 15] on div at bounding box center [35, 13] width 11 height 11
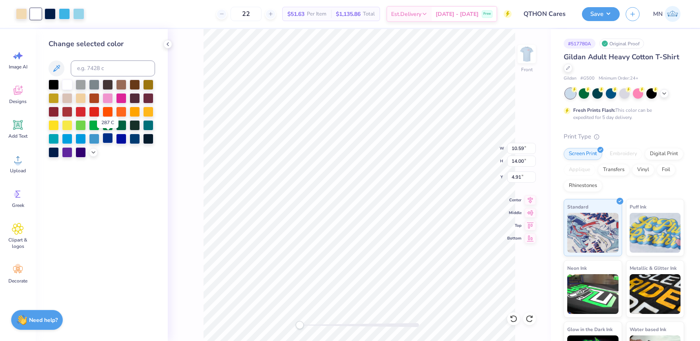
click at [105, 140] on div at bounding box center [108, 138] width 10 height 10
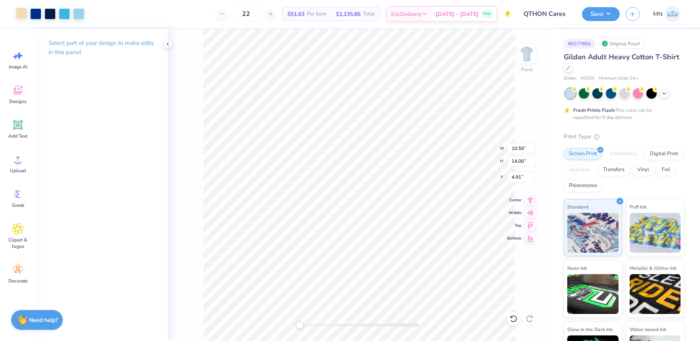
click at [26, 13] on div at bounding box center [21, 13] width 11 height 11
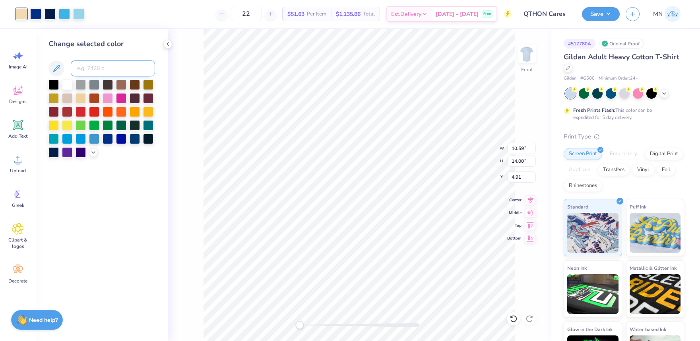
click at [110, 70] on input at bounding box center [113, 68] width 84 height 16
type input "298"
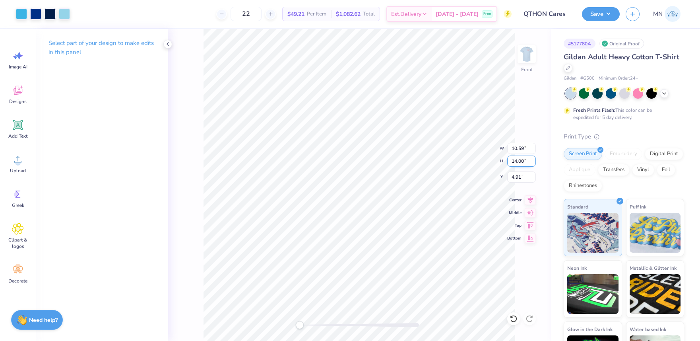
click at [522, 161] on input "14.00" at bounding box center [521, 160] width 29 height 11
click at [522, 180] on input "4.91" at bounding box center [521, 176] width 29 height 11
type input "3"
click at [532, 52] on img at bounding box center [527, 54] width 32 height 32
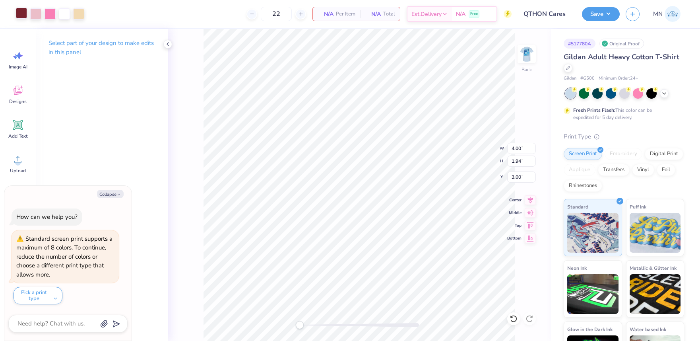
click at [21, 14] on div at bounding box center [21, 13] width 11 height 11
type textarea "x"
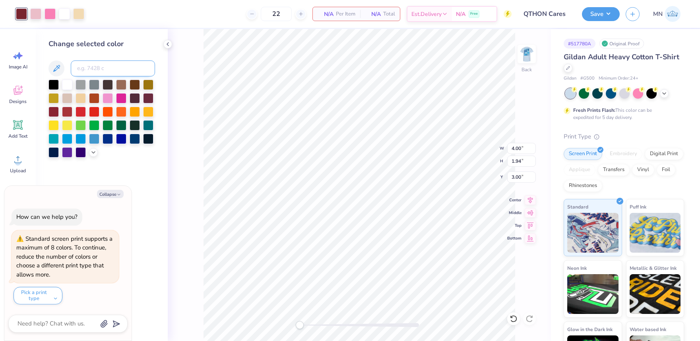
click at [108, 70] on input at bounding box center [113, 68] width 84 height 16
type input "2768"
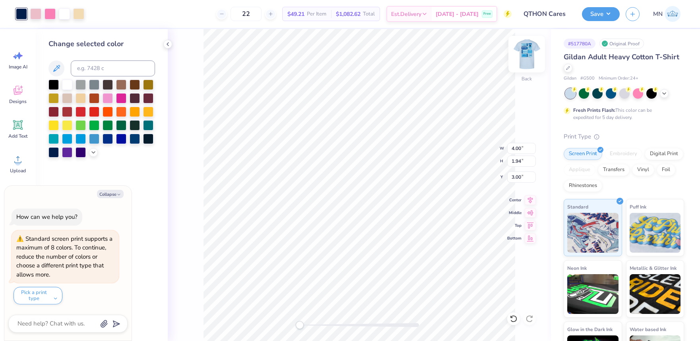
click at [531, 51] on img at bounding box center [527, 54] width 32 height 32
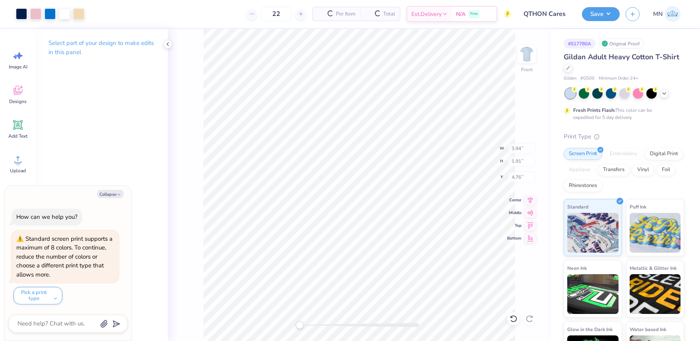
type textarea "x"
type input "3.94"
type input "1.91"
type input "4.76"
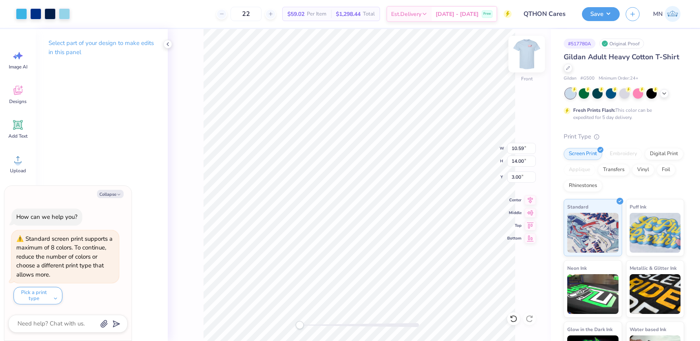
click at [531, 51] on img at bounding box center [527, 54] width 32 height 32
type textarea "x"
type input "10.76"
type input "14.23"
type input "1.21"
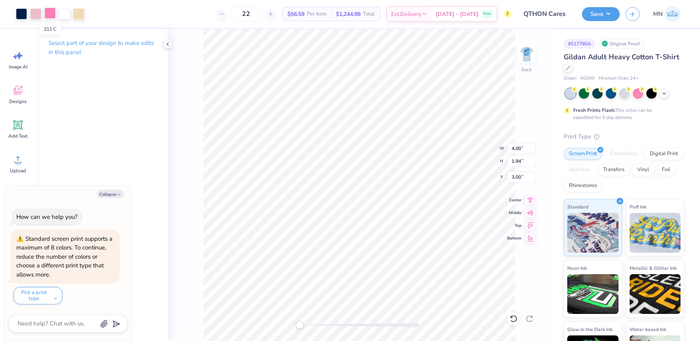
click at [54, 13] on div at bounding box center [50, 13] width 11 height 11
type textarea "x"
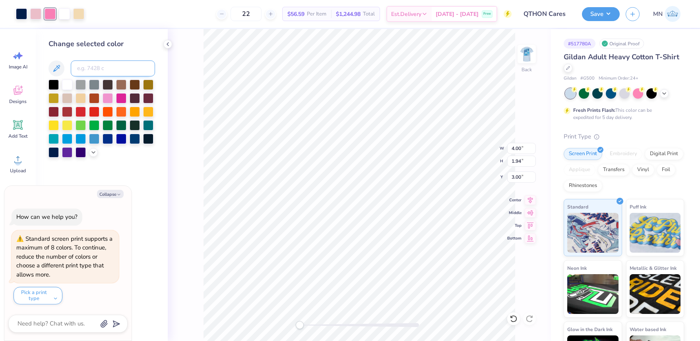
click at [103, 67] on input at bounding box center [113, 68] width 84 height 16
type input "287"
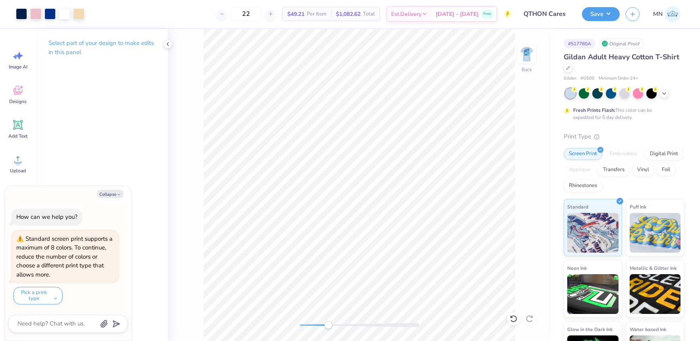
drag, startPoint x: 299, startPoint y: 325, endPoint x: 328, endPoint y: 325, distance: 28.2
click at [328, 325] on div "Accessibility label" at bounding box center [329, 325] width 8 height 8
click at [523, 51] on img at bounding box center [527, 54] width 32 height 32
click at [522, 52] on img at bounding box center [527, 54] width 32 height 32
click at [624, 311] on div "Art colors 22 $54.06 Per Item $1,189.32 Total Est. Delivery Sep 23 - 26 Free De…" at bounding box center [350, 170] width 700 height 341
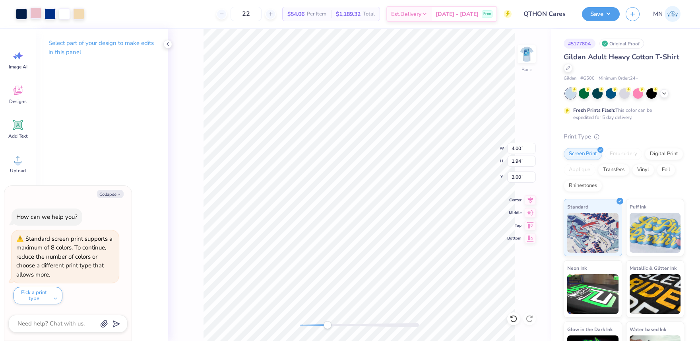
click at [35, 15] on div at bounding box center [35, 13] width 11 height 11
type textarea "x"
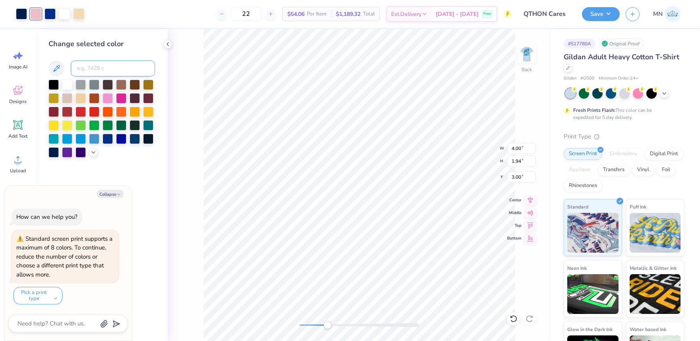
click at [98, 68] on input at bounding box center [113, 68] width 84 height 16
type input "2975"
type textarea "x"
type input "c"
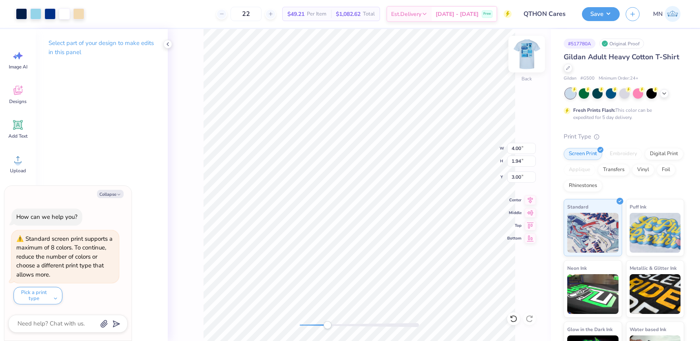
click at [531, 59] on img at bounding box center [527, 54] width 32 height 32
type textarea "x"
type input "3.94"
type input "1.91"
type input "4.76"
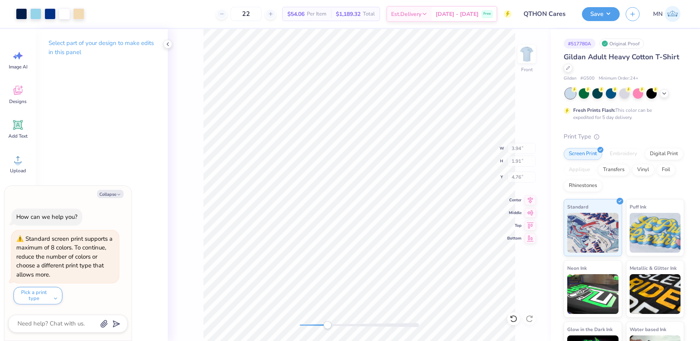
click at [460, 241] on div "Front W 3.94 3.94 " H 1.91 1.91 " Y 4.76 4.76 " Center Middle Top Bottom" at bounding box center [359, 185] width 383 height 312
click at [524, 58] on img at bounding box center [527, 54] width 32 height 32
type textarea "x"
type input "10.76"
type input "14.23"
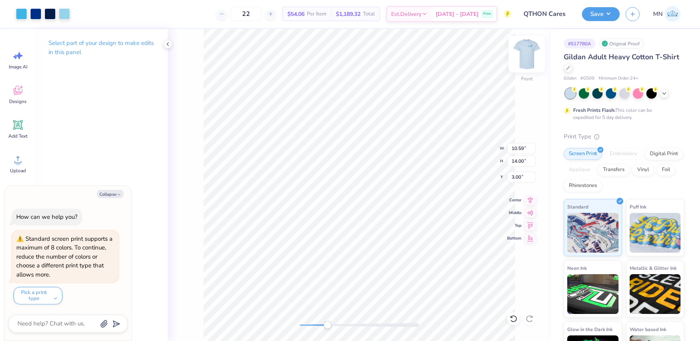
type input "1.21"
click at [529, 314] on div "Back" at bounding box center [359, 185] width 383 height 312
click at [52, 13] on div at bounding box center [50, 13] width 11 height 11
type textarea "x"
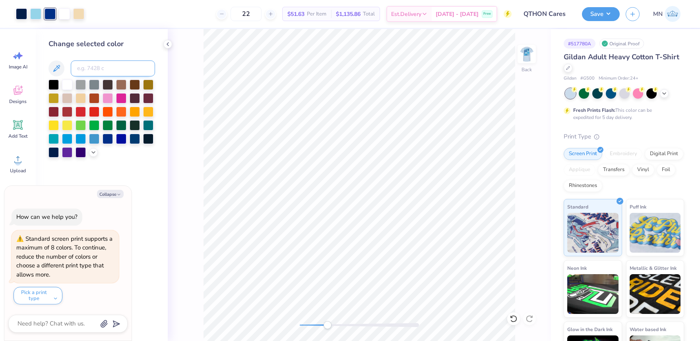
click at [94, 64] on input at bounding box center [113, 68] width 84 height 16
type input "298"
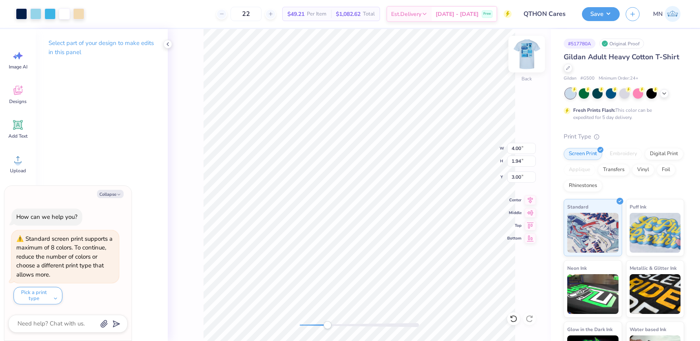
click at [529, 54] on img at bounding box center [527, 54] width 32 height 32
type textarea "x"
type input "3.94"
type input "1.91"
type input "4.76"
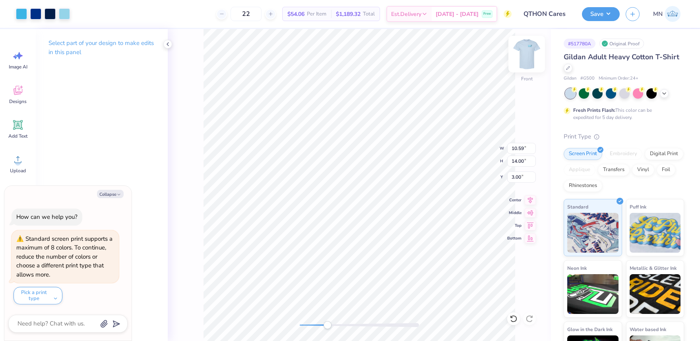
click at [524, 52] on img at bounding box center [527, 54] width 32 height 32
type textarea "x"
type input "10.76"
type input "14.23"
type input "1.21"
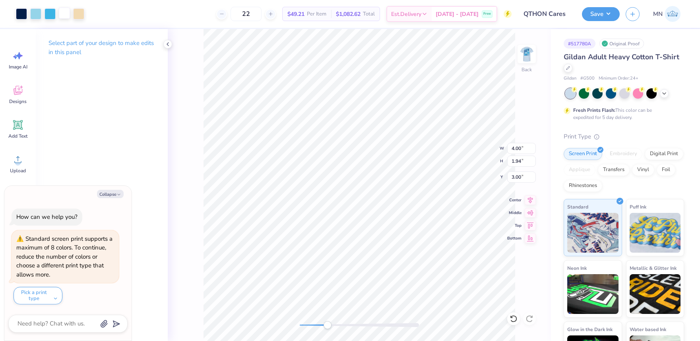
click at [62, 11] on div at bounding box center [64, 13] width 11 height 11
type textarea "x"
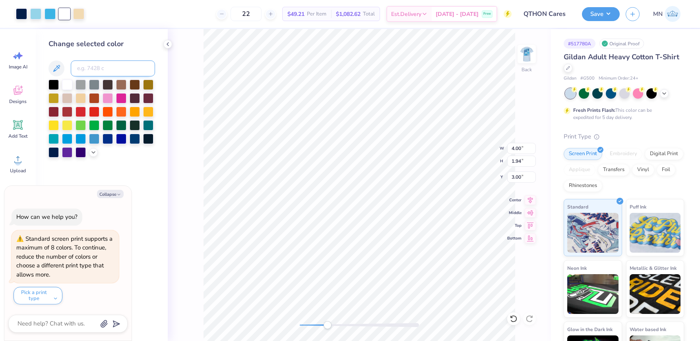
click at [94, 68] on input at bounding box center [113, 68] width 84 height 16
type input "287"
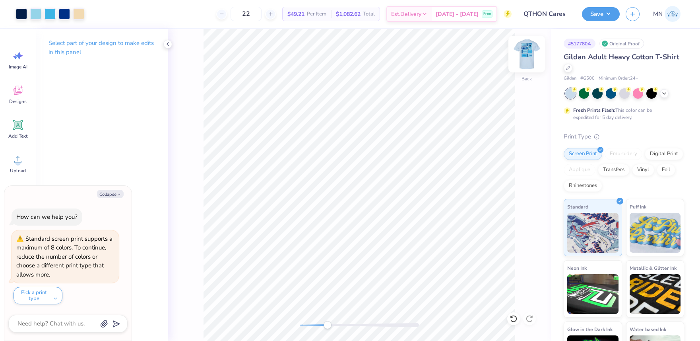
click at [530, 59] on img at bounding box center [527, 54] width 32 height 32
click at [526, 51] on img at bounding box center [527, 54] width 32 height 32
click at [560, 297] on div "Art colors 22 $49.21 Per Item $1,082.62 Total Est. Delivery Sep 23 - 26 Free De…" at bounding box center [350, 170] width 700 height 341
click at [77, 13] on div at bounding box center [78, 13] width 11 height 11
type textarea "x"
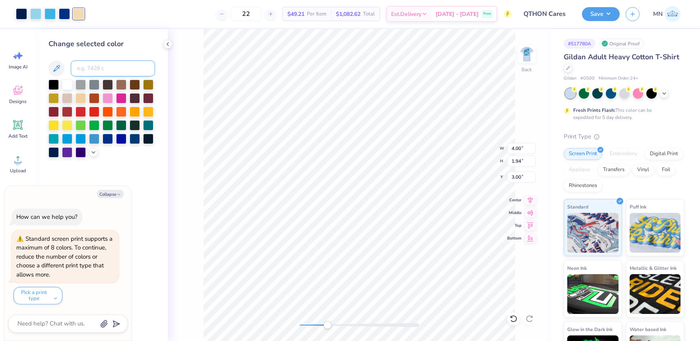
click at [118, 72] on input at bounding box center [113, 68] width 84 height 16
type input "298"
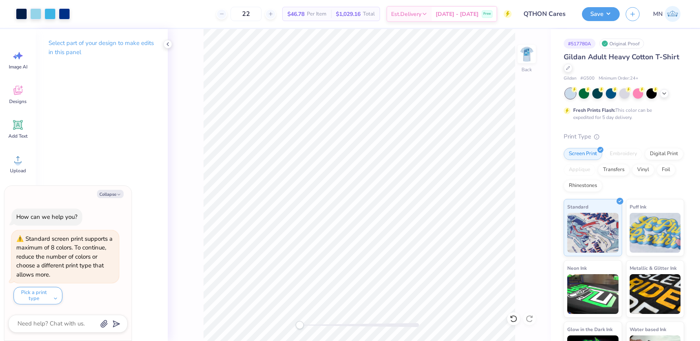
click at [291, 318] on div "Back" at bounding box center [359, 185] width 383 height 312
drag, startPoint x: 602, startPoint y: 15, endPoint x: 604, endPoint y: 21, distance: 7.3
click at [602, 15] on button "Save" at bounding box center [601, 14] width 38 height 14
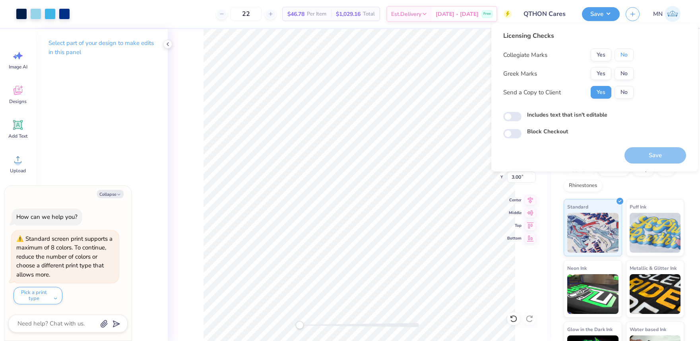
drag, startPoint x: 622, startPoint y: 54, endPoint x: 623, endPoint y: 65, distance: 11.5
click at [623, 56] on button "No" at bounding box center [624, 55] width 19 height 13
drag, startPoint x: 623, startPoint y: 65, endPoint x: 645, endPoint y: 149, distance: 86.3
click at [623, 75] on button "No" at bounding box center [624, 73] width 19 height 13
click at [649, 156] on button "Save" at bounding box center [656, 155] width 62 height 16
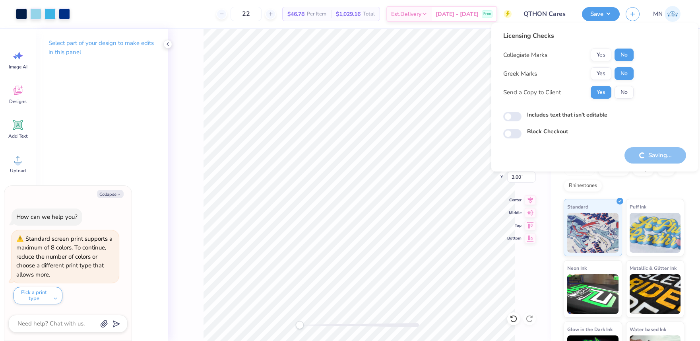
type textarea "x"
